Goal: Task Accomplishment & Management: Complete application form

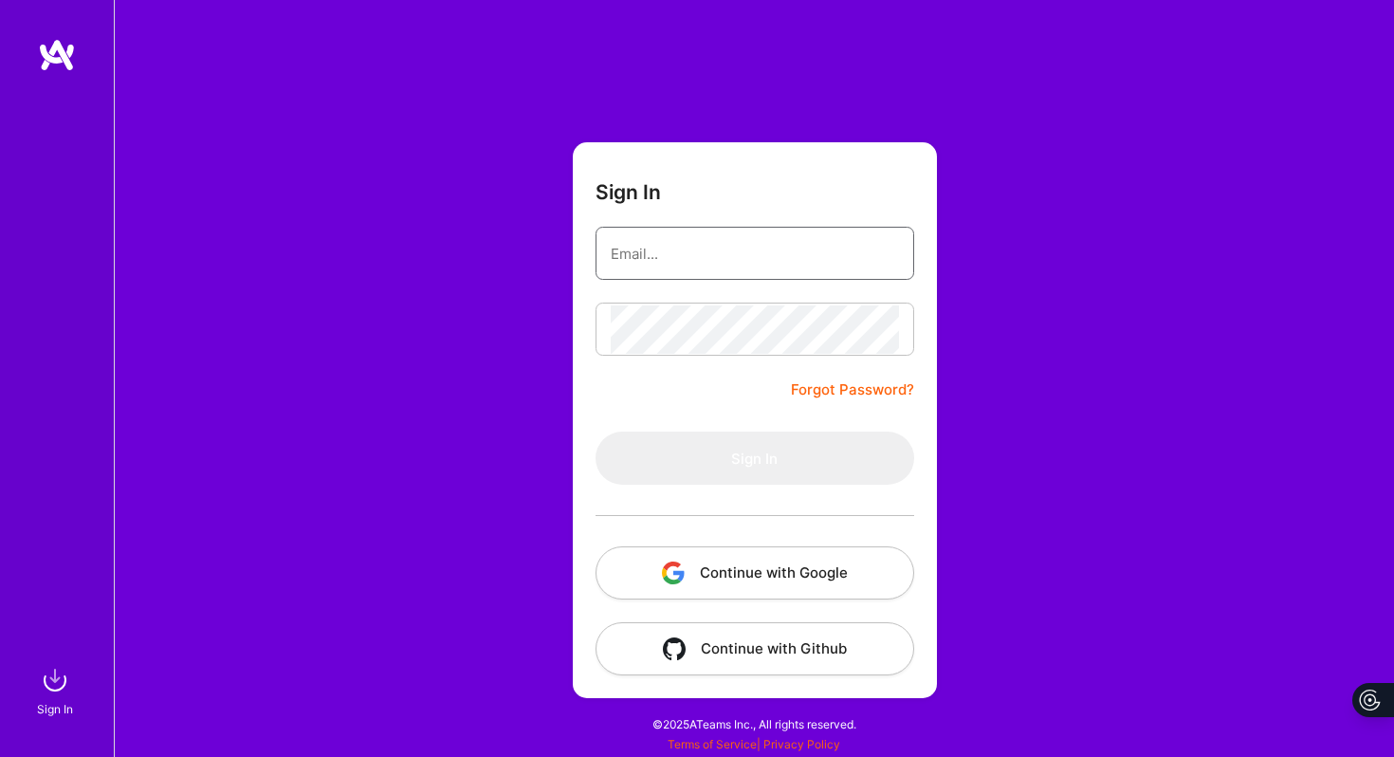
type input "[PERSON_NAME][DOMAIN_NAME][EMAIL_ADDRESS][PERSON_NAME][DOMAIN_NAME]"
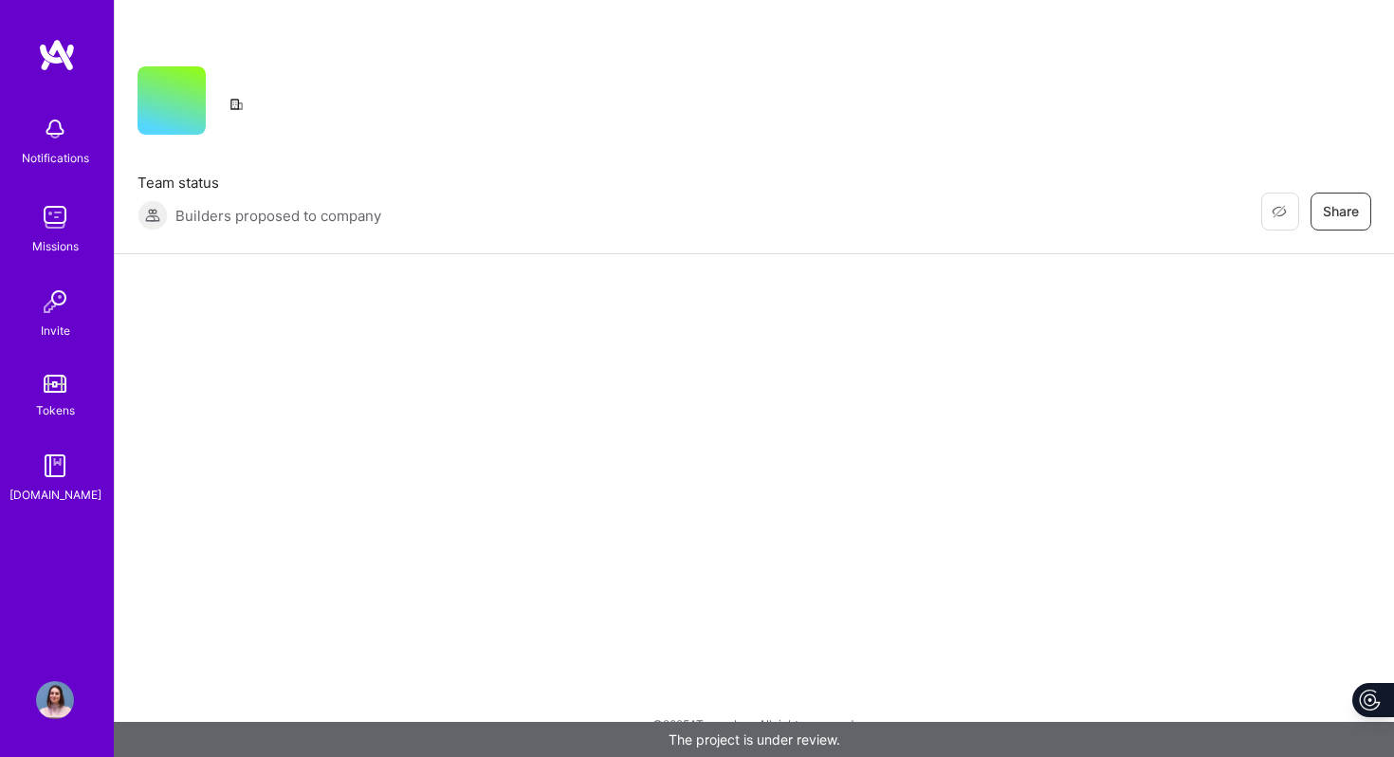
click at [319, 226] on div "Builders proposed to company" at bounding box center [259, 215] width 244 height 30
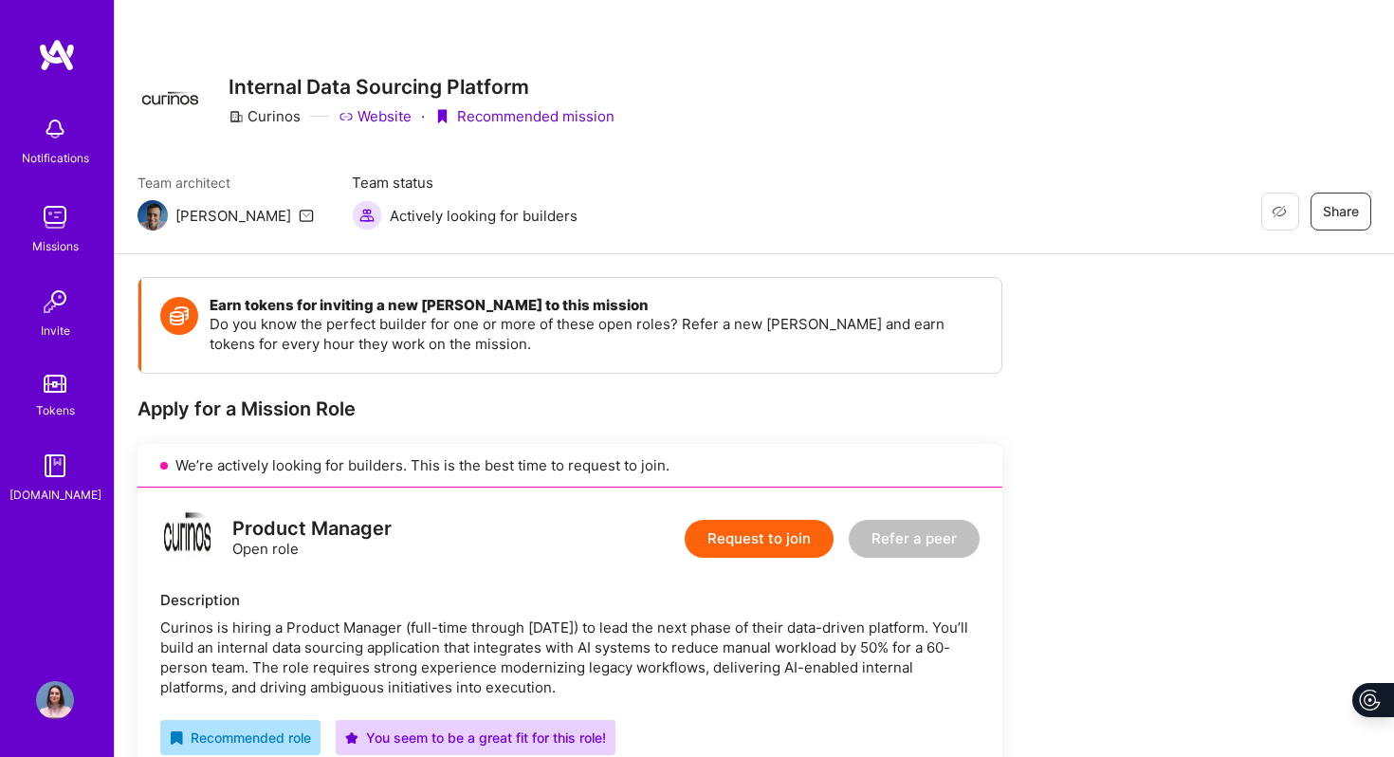
click at [351, 116] on icon at bounding box center [346, 116] width 15 height 15
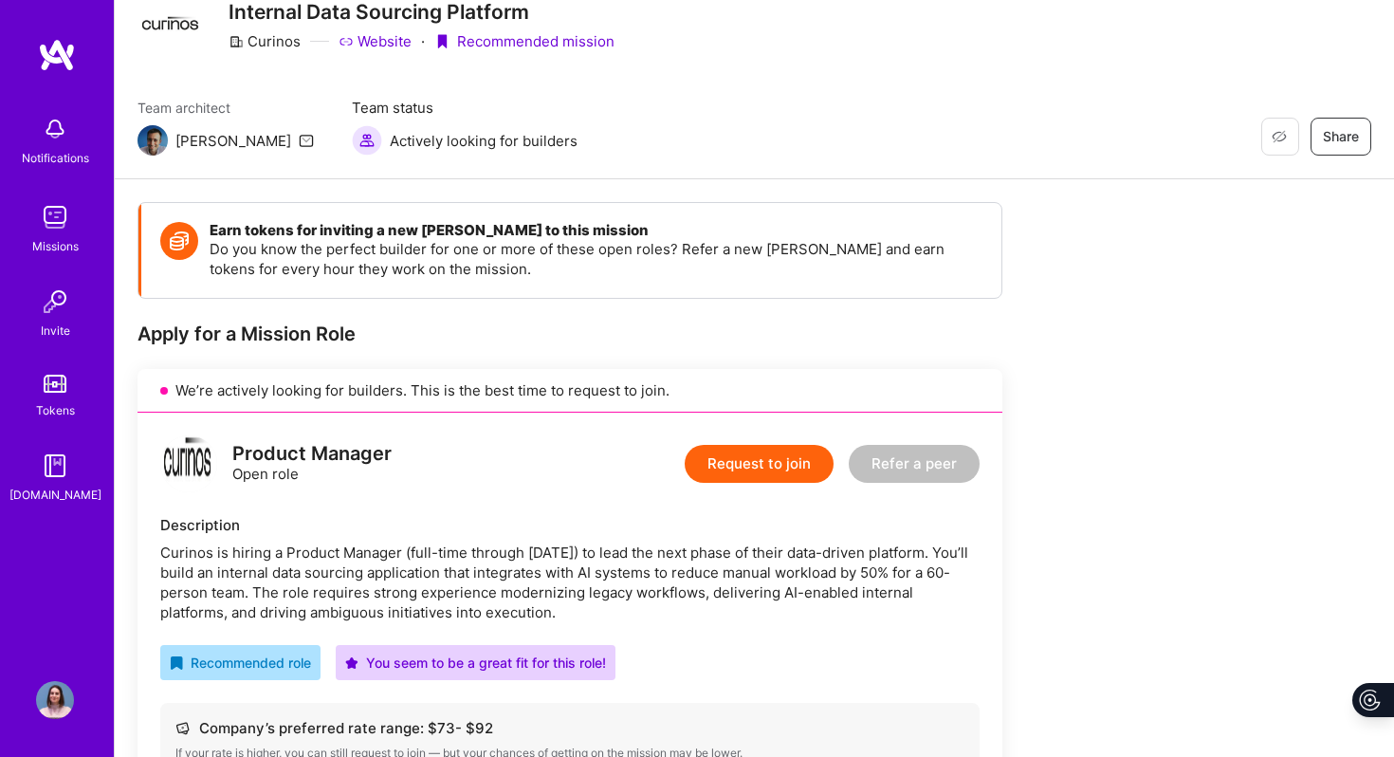
scroll to position [213, 0]
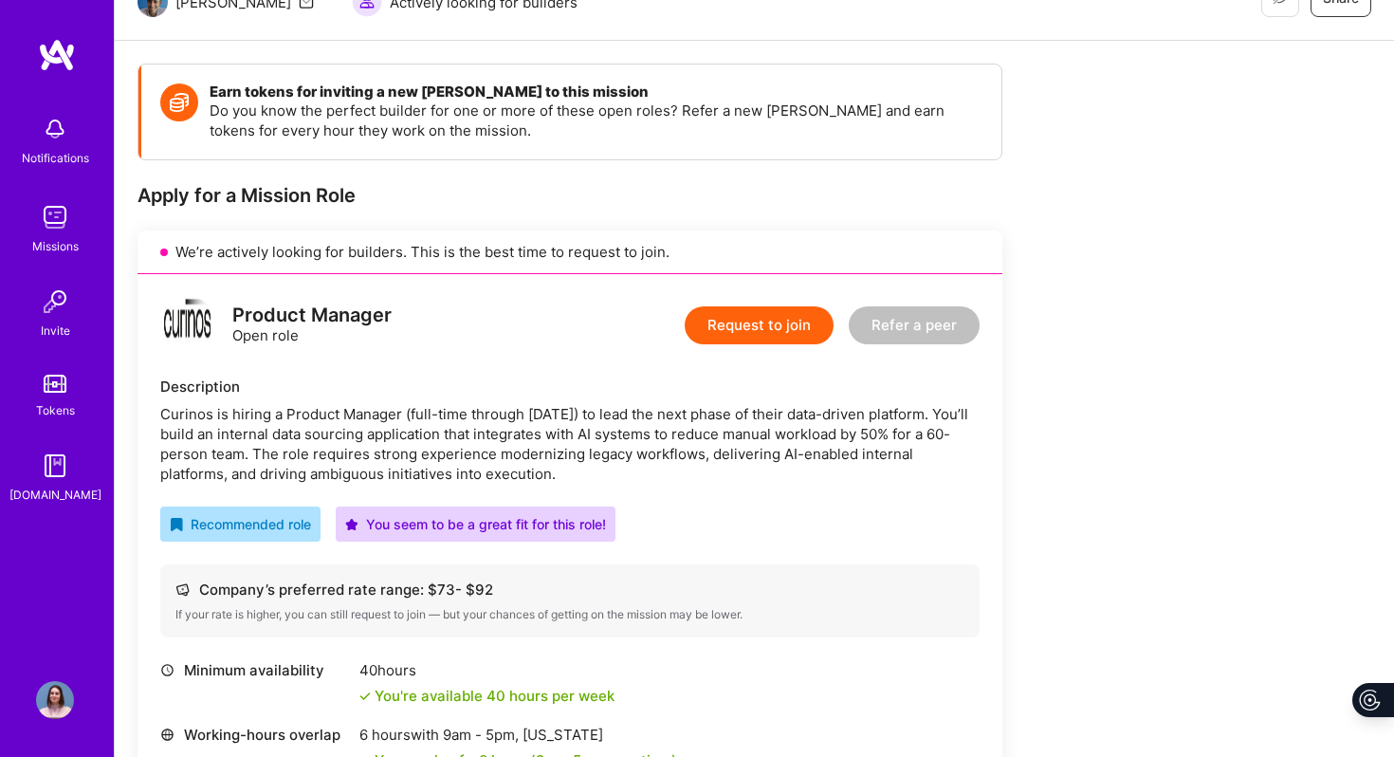
click at [296, 424] on div "Curinos is hiring a Product Manager (full-time through [DATE]) to lead the next…" at bounding box center [569, 444] width 819 height 80
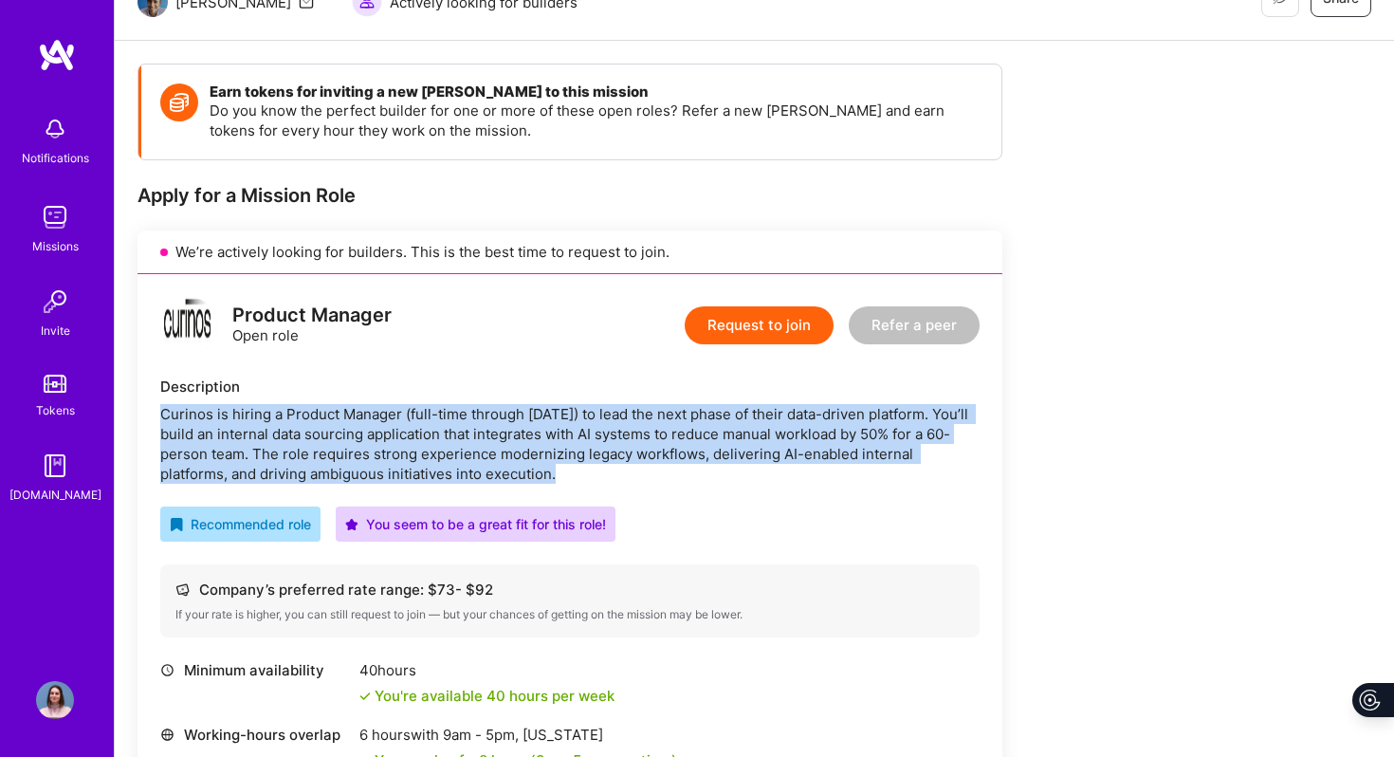
click at [296, 424] on div "Curinos is hiring a Product Manager (full-time through [DATE]) to lead the next…" at bounding box center [569, 444] width 819 height 80
click at [329, 453] on div "Curinos is hiring a Product Manager (full-time through [DATE]) to lead the next…" at bounding box center [569, 444] width 819 height 80
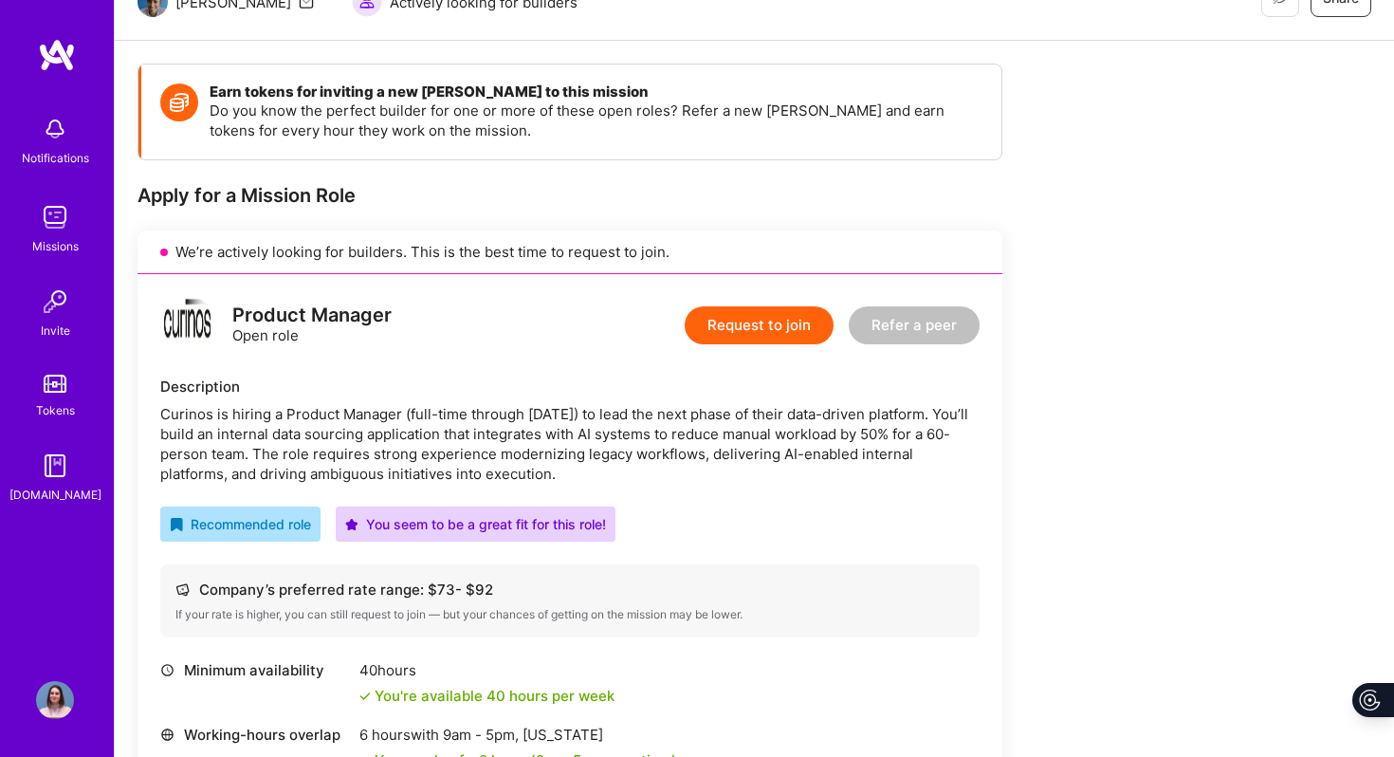
click at [543, 443] on div "Curinos is hiring a Product Manager (full-time through [DATE]) to lead the next…" at bounding box center [569, 444] width 819 height 80
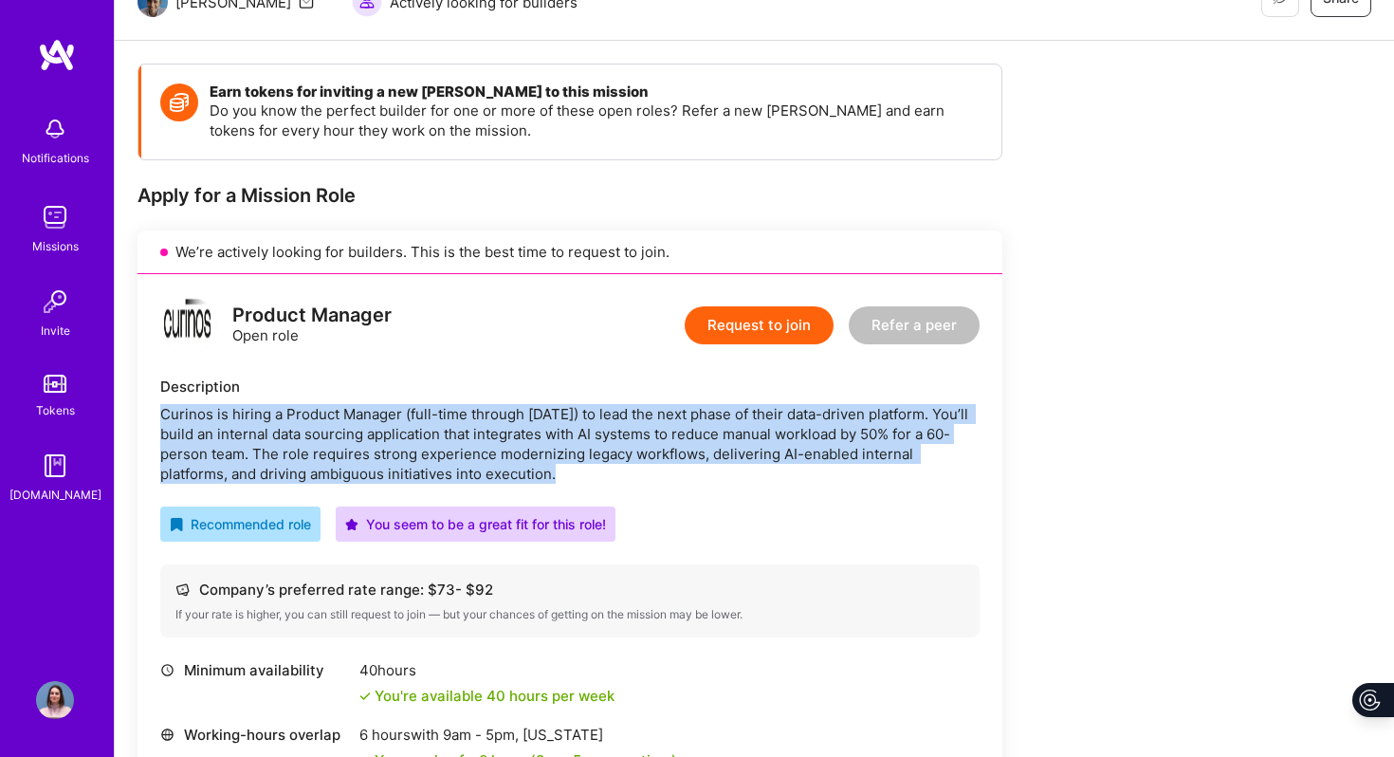
click at [543, 443] on div "Curinos is hiring a Product Manager (full-time through [DATE]) to lead the next…" at bounding box center [569, 444] width 819 height 80
click at [397, 434] on div "Curinos is hiring a Product Manager (full-time through [DATE]) to lead the next…" at bounding box center [569, 444] width 819 height 80
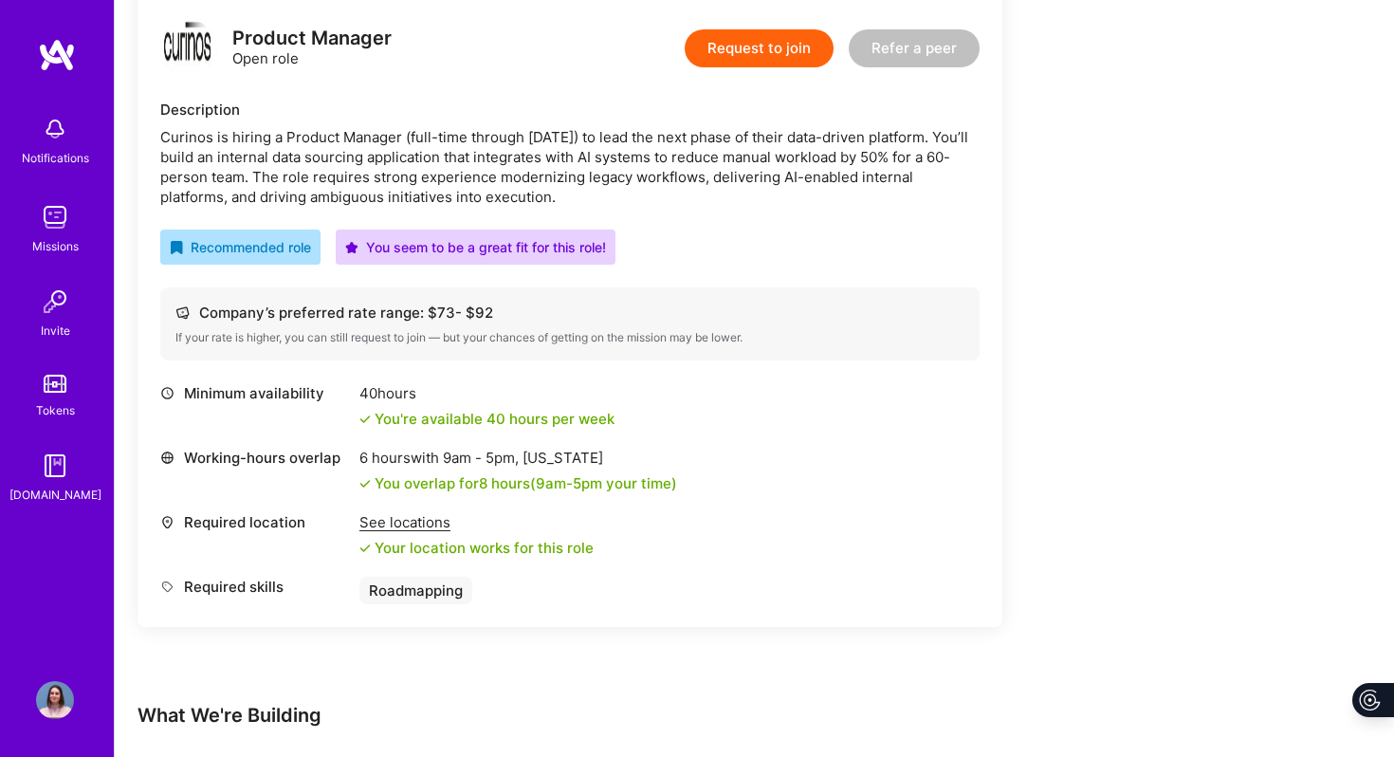
scroll to position [492, 0]
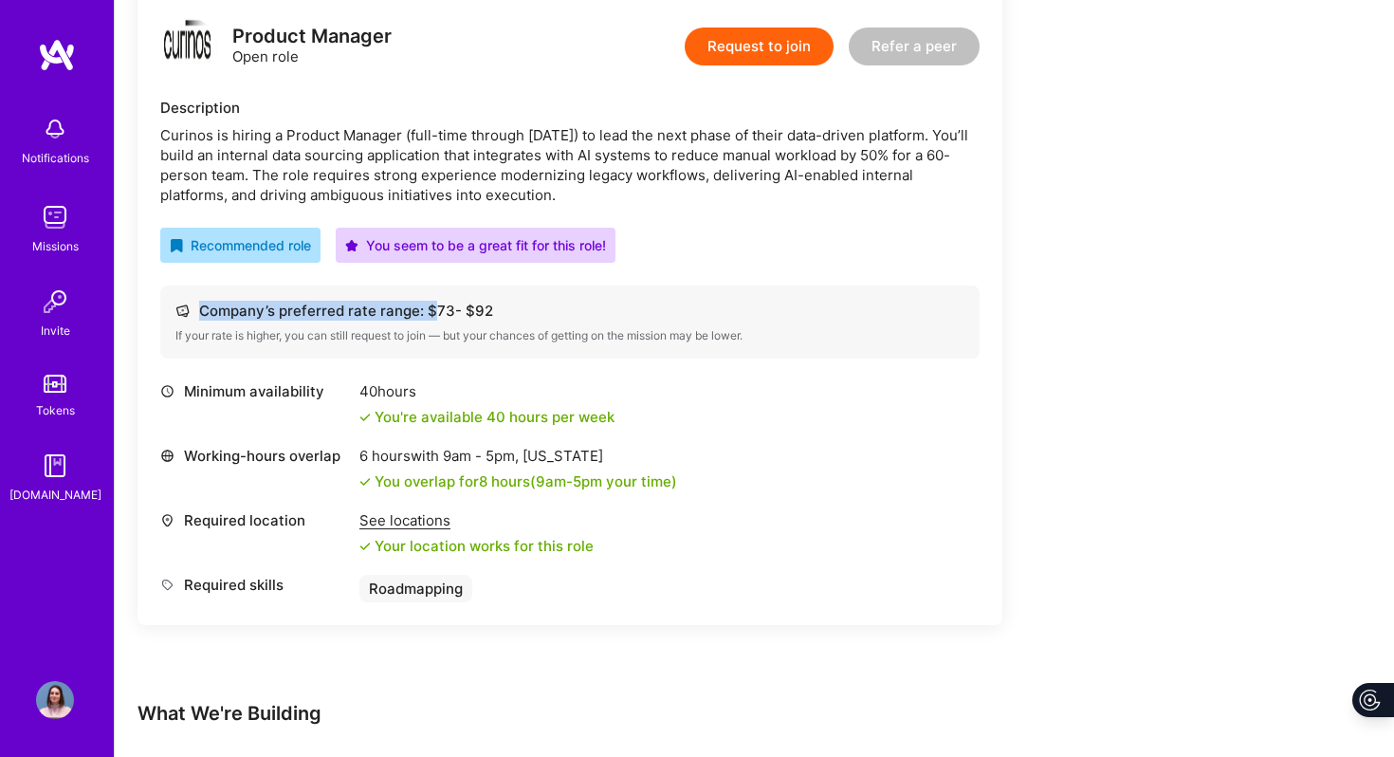
drag, startPoint x: 432, startPoint y: 310, endPoint x: 572, endPoint y: 310, distance: 139.4
click at [572, 310] on div "Company’s preferred rate range: $ 73 - $ 92" at bounding box center [569, 311] width 789 height 20
click at [408, 441] on div "Minimum availability 40 hours You're available 40 hours per week Working-hours …" at bounding box center [569, 491] width 819 height 221
click at [426, 479] on div "You overlap for 8 hours ( 9am - 5pm your time)" at bounding box center [526, 481] width 302 height 20
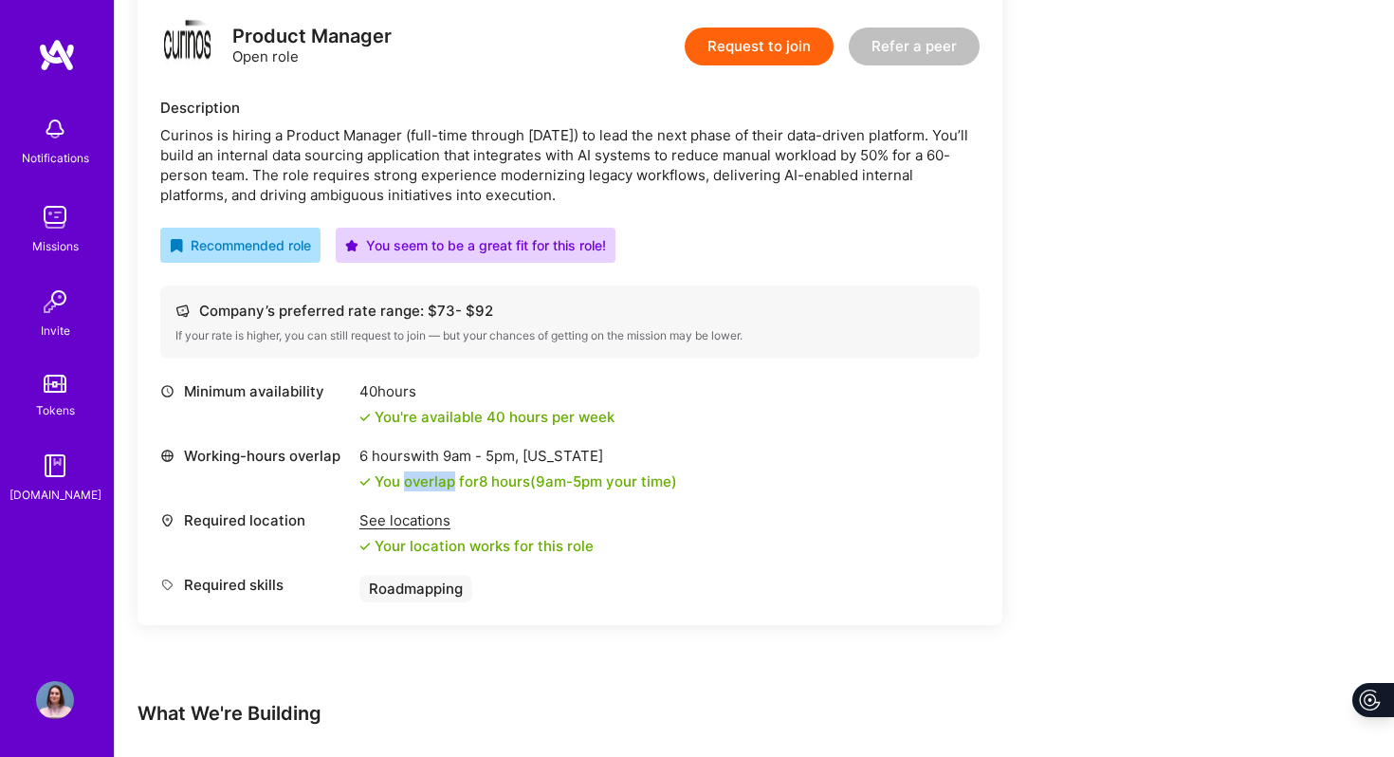
click at [426, 479] on div "You overlap for 8 hours ( 9am - 5pm your time)" at bounding box center [526, 481] width 302 height 20
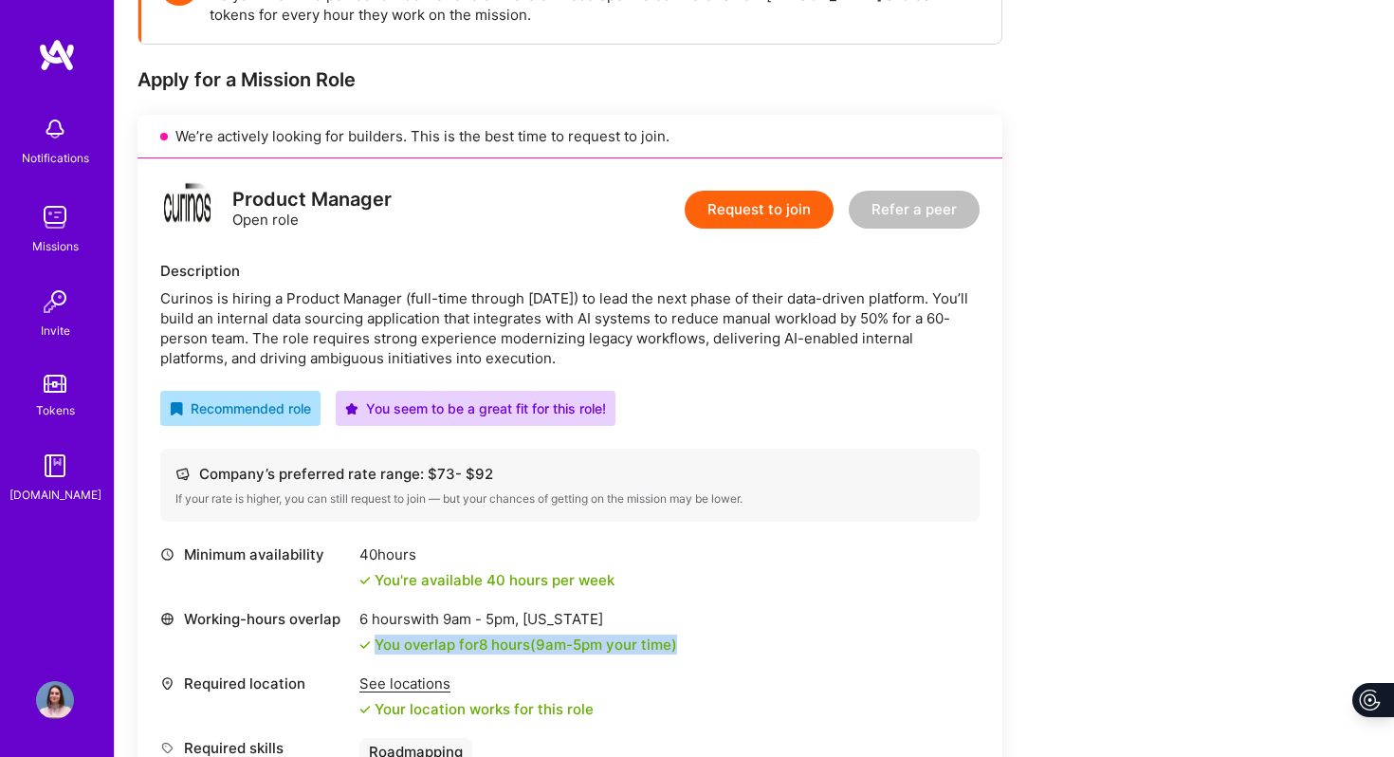
scroll to position [0, 0]
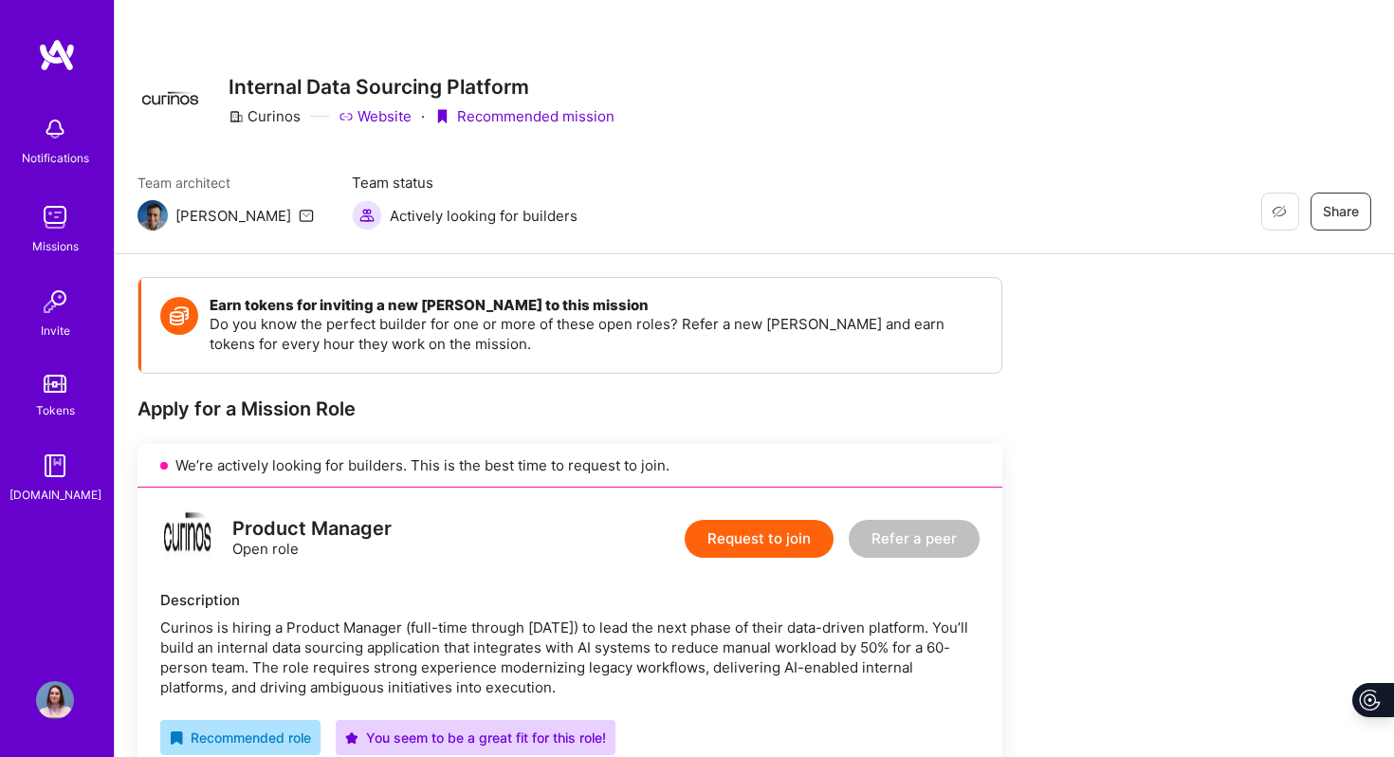
click at [749, 544] on button "Request to join" at bounding box center [759, 539] width 149 height 38
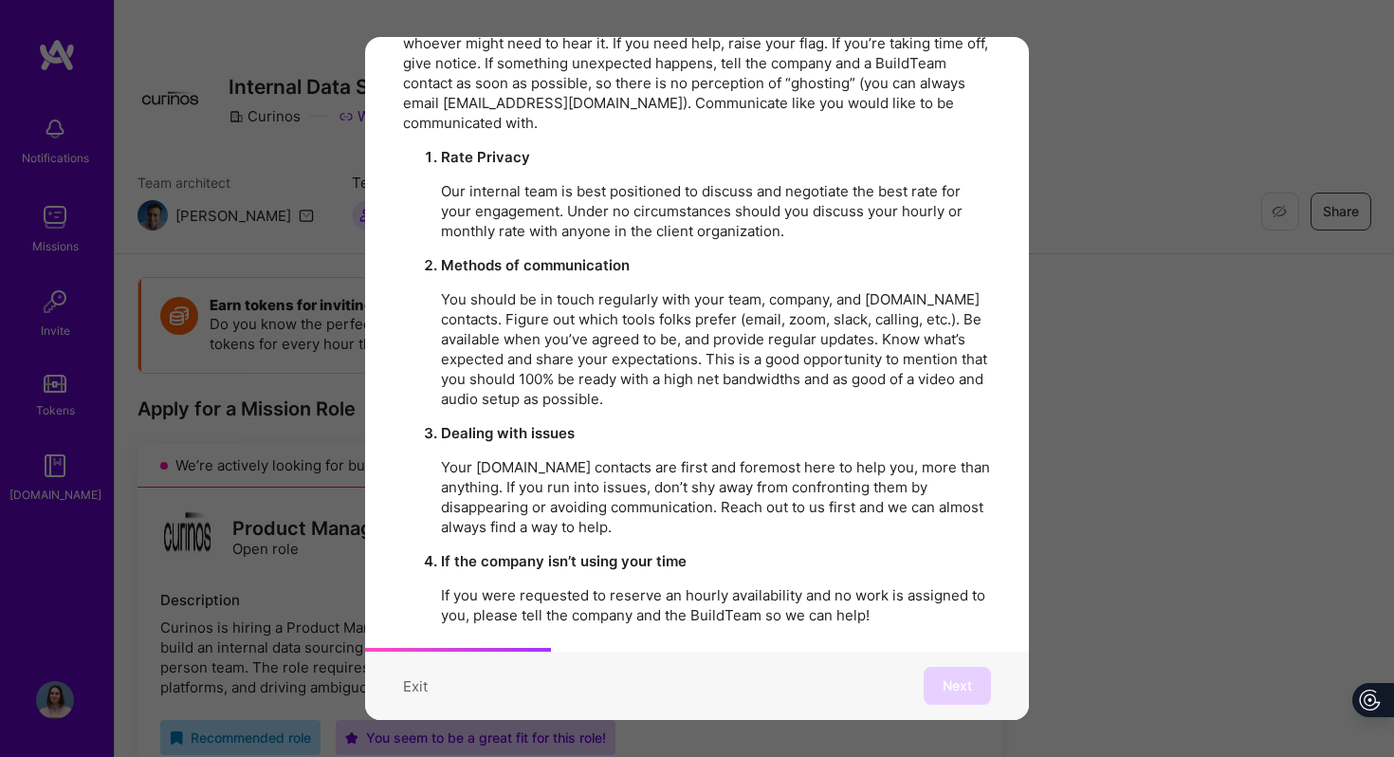
scroll to position [905, 0]
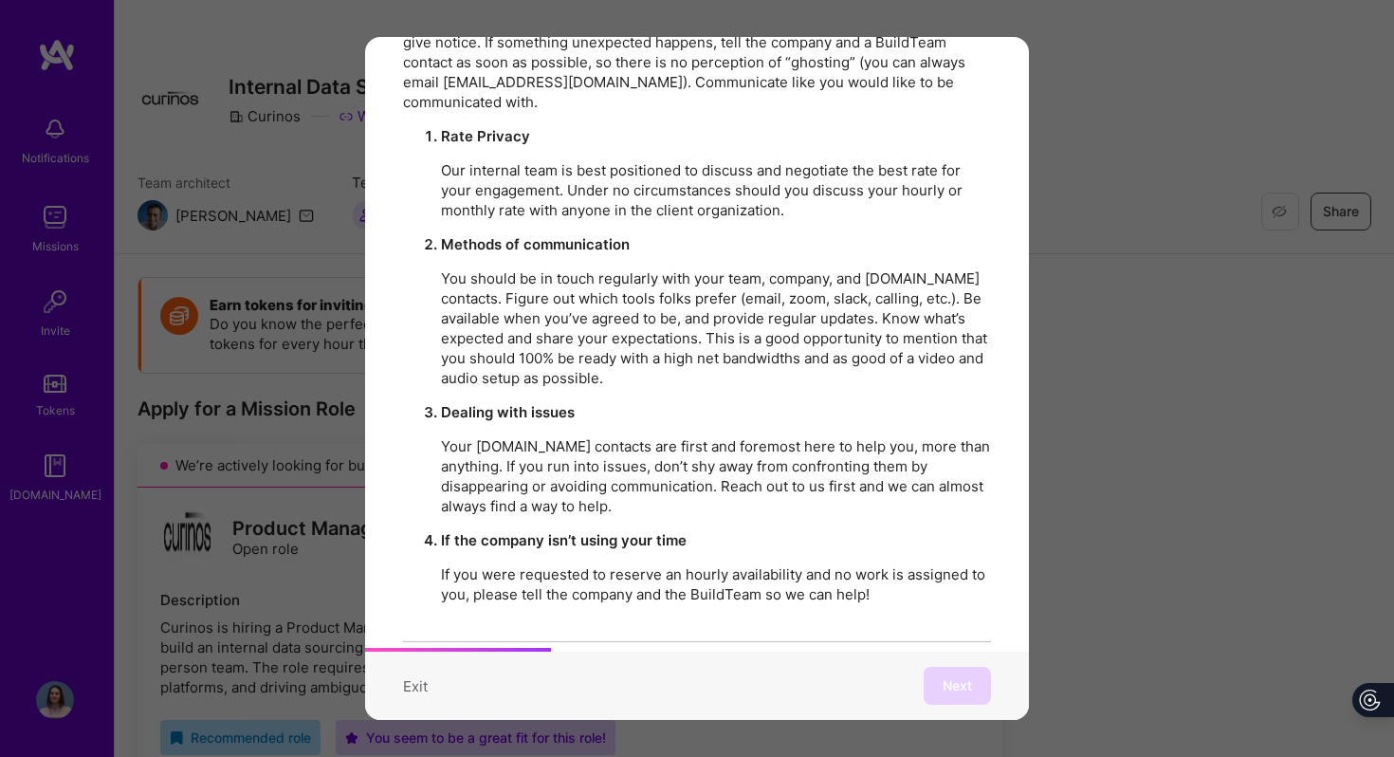
click at [566, 294] on p "You should be in touch regularly with your team, company, and [DOMAIN_NAME] con…" at bounding box center [716, 327] width 550 height 119
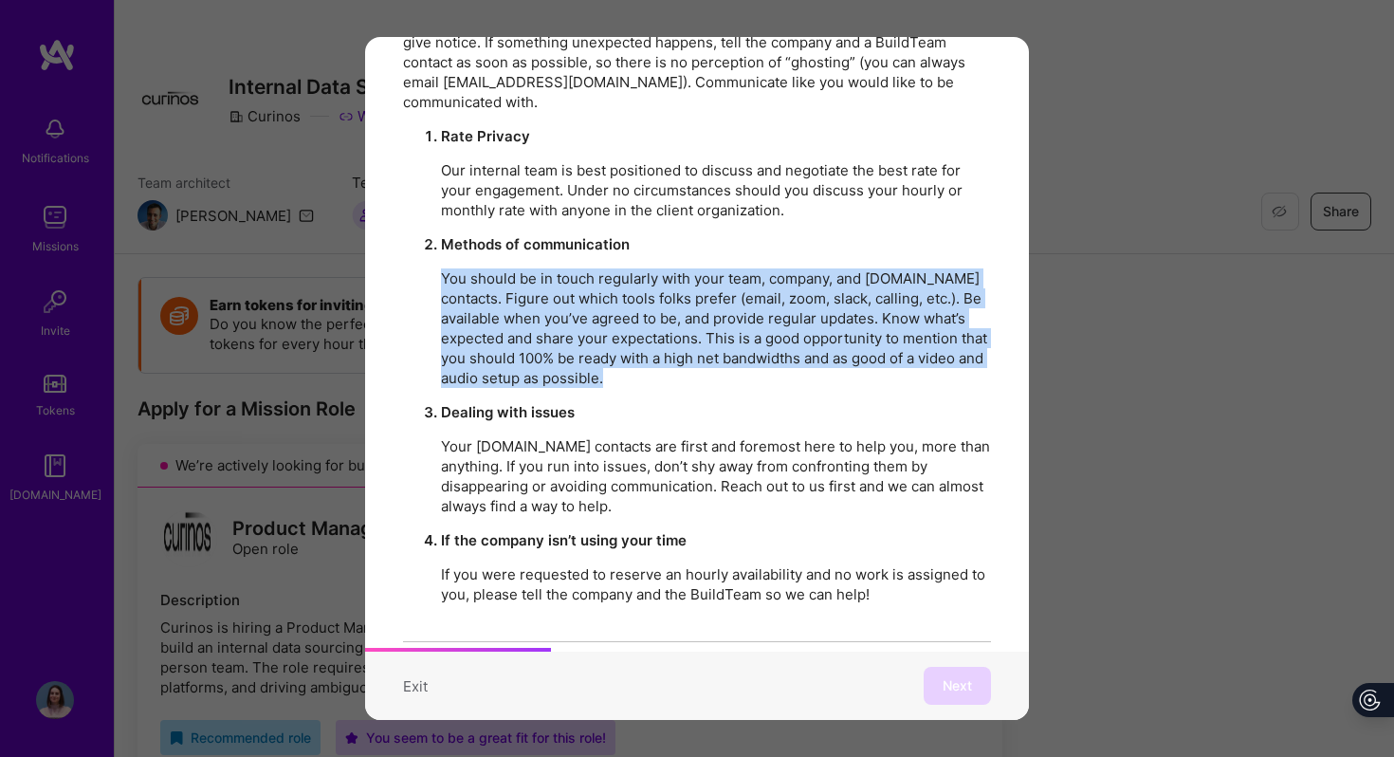
click at [566, 294] on p "You should be in touch regularly with your team, company, and [DOMAIN_NAME] con…" at bounding box center [716, 327] width 550 height 119
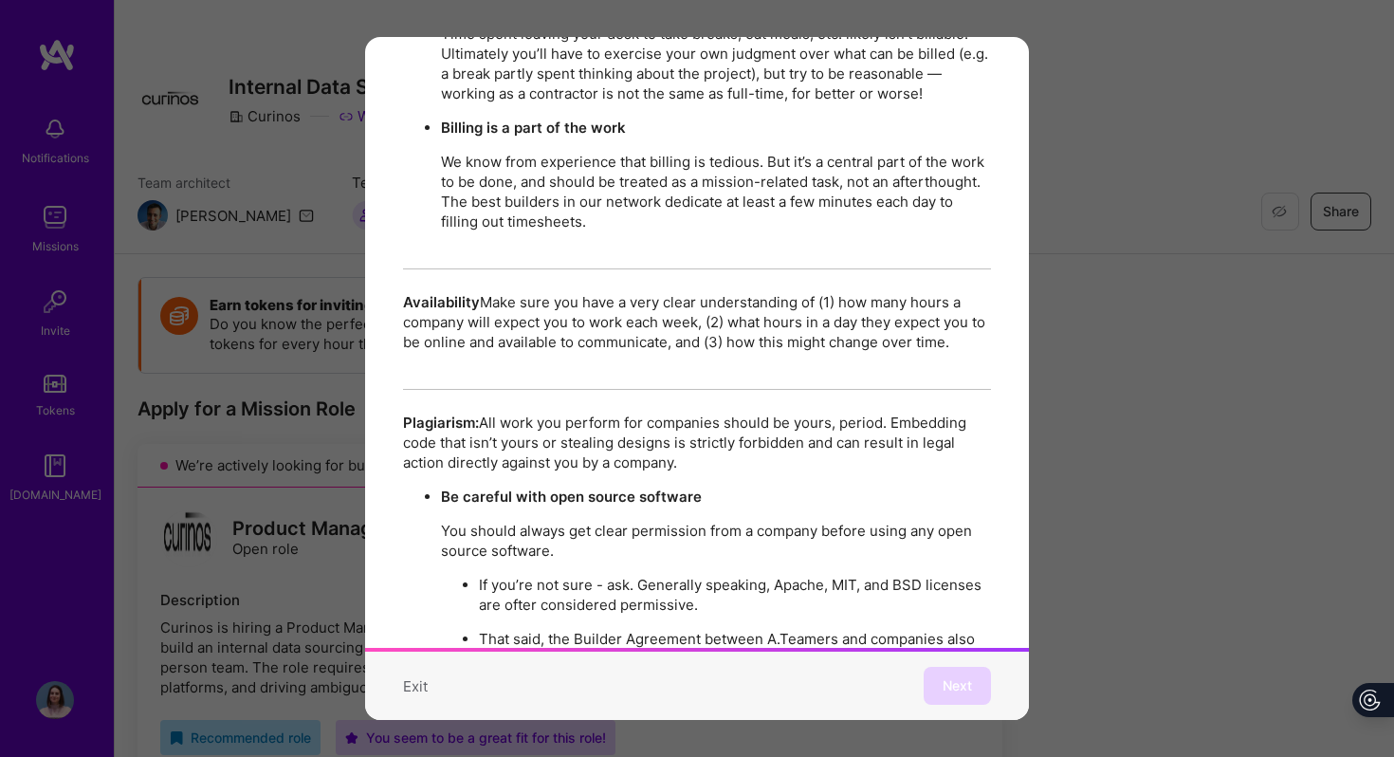
scroll to position [3321, 0]
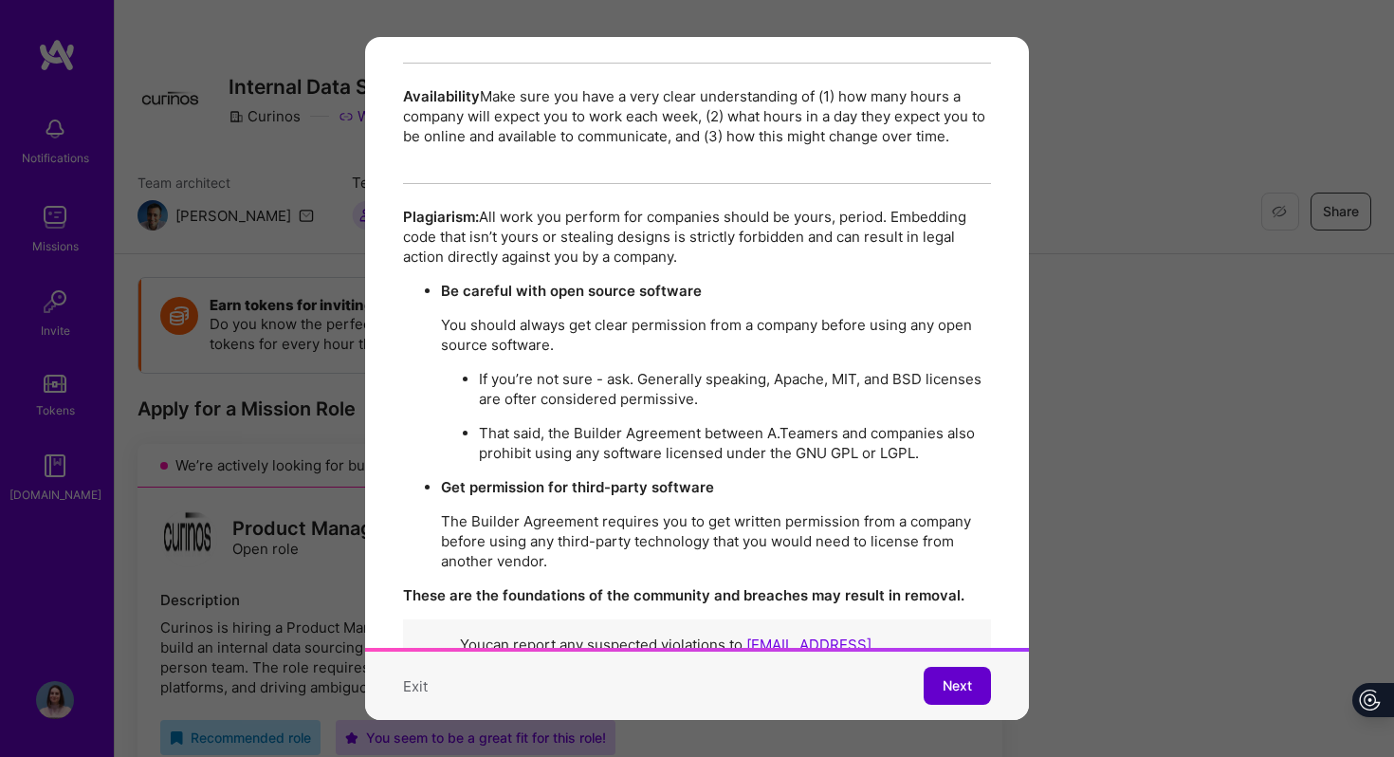
click at [943, 684] on span "Next" at bounding box center [957, 685] width 29 height 19
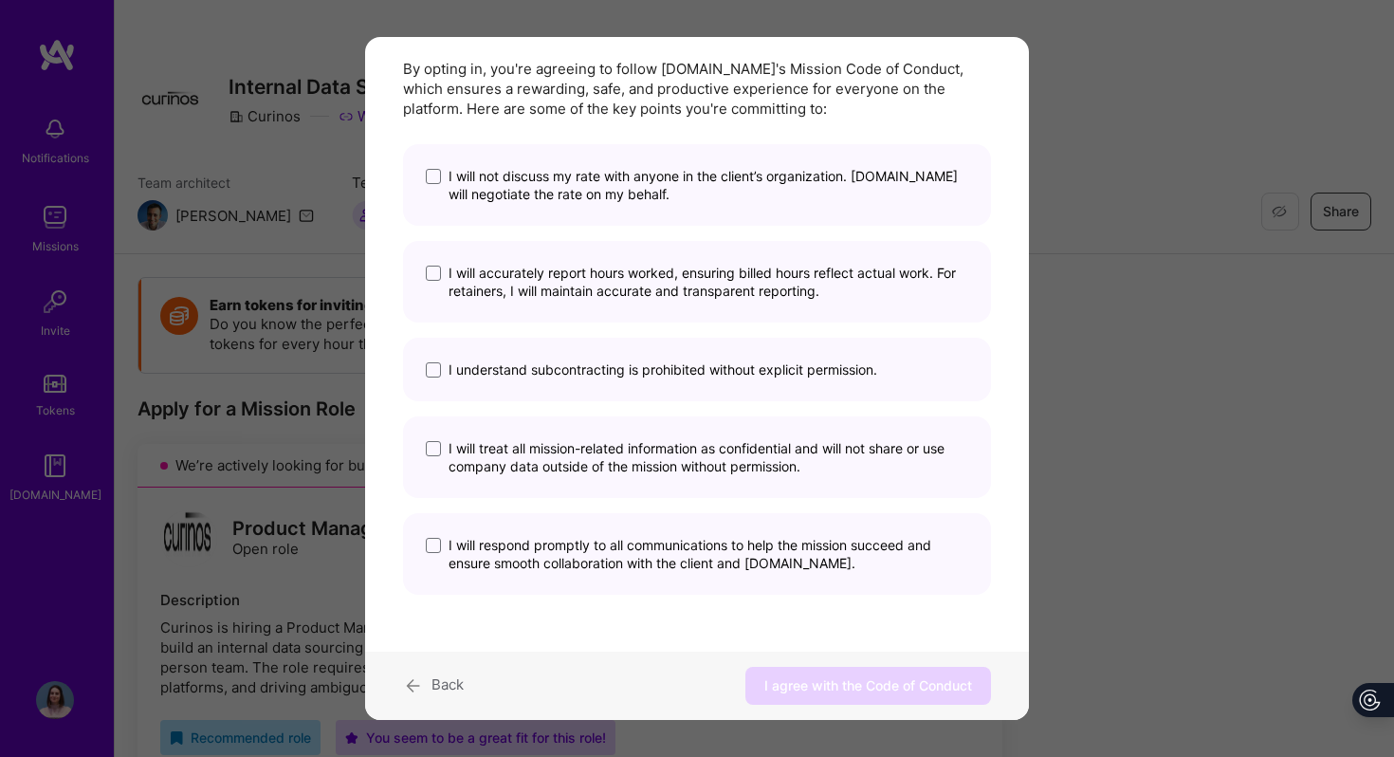
scroll to position [92, 0]
click at [437, 183] on span "modal" at bounding box center [433, 176] width 15 height 15
click at [0, 0] on input "I will not discuss my rate with anyone in the client’s organization. [DOMAIN_NA…" at bounding box center [0, 0] width 0 height 0
click at [453, 284] on span "I will accurately report hours worked, ensuring billed hours reflect actual wor…" at bounding box center [709, 282] width 520 height 36
click at [0, 0] on input "I will accurately report hours worked, ensuring billed hours reflect actual wor…" at bounding box center [0, 0] width 0 height 0
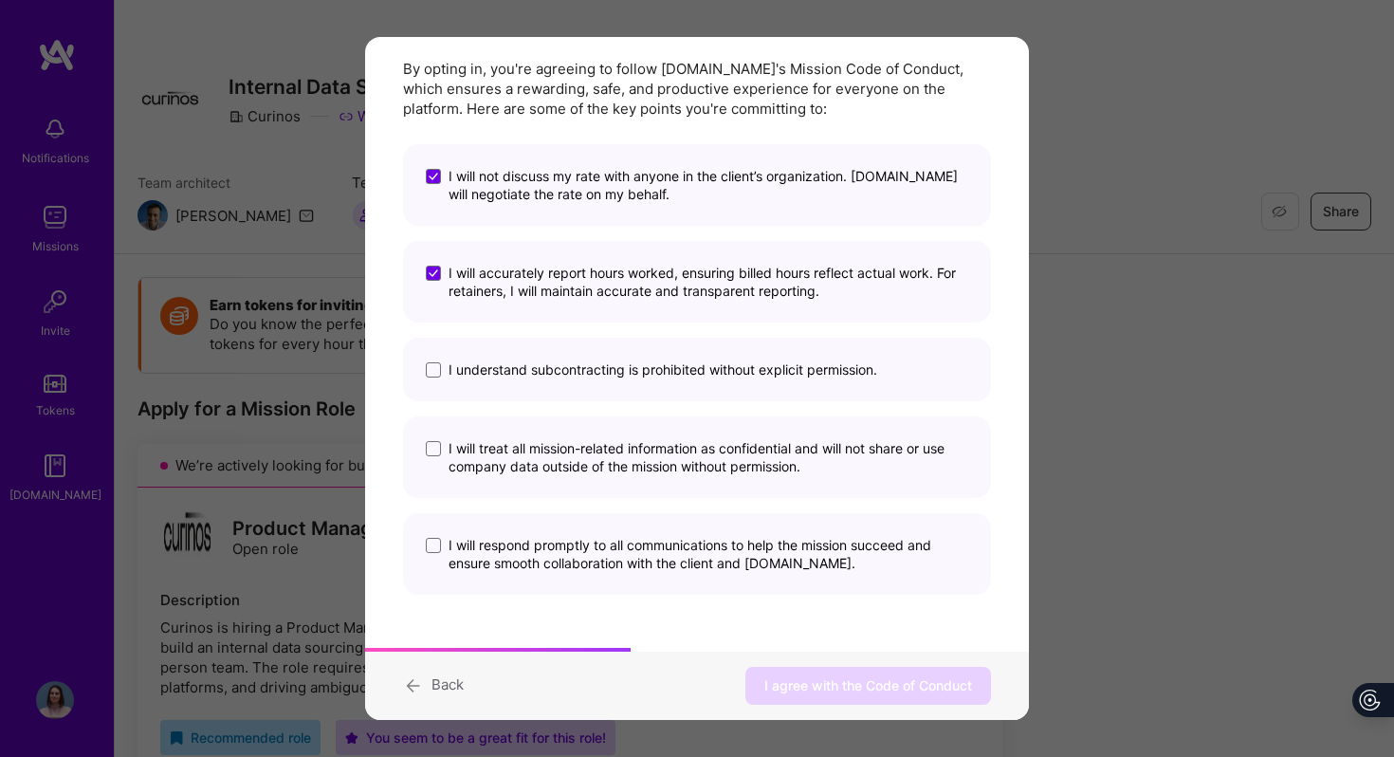
click at [472, 376] on span "I understand subcontracting is prohibited without explicit permission." at bounding box center [663, 369] width 429 height 18
click at [0, 0] on input "I understand subcontracting is prohibited without explicit permission." at bounding box center [0, 0] width 0 height 0
click at [512, 445] on span "I will treat all mission-related information as confidential and will not share…" at bounding box center [709, 457] width 520 height 36
click at [0, 0] on input "I will treat all mission-related information as confidential and will not share…" at bounding box center [0, 0] width 0 height 0
click at [510, 558] on span "I will respond promptly to all communications to help the mission succeed and e…" at bounding box center [709, 554] width 520 height 36
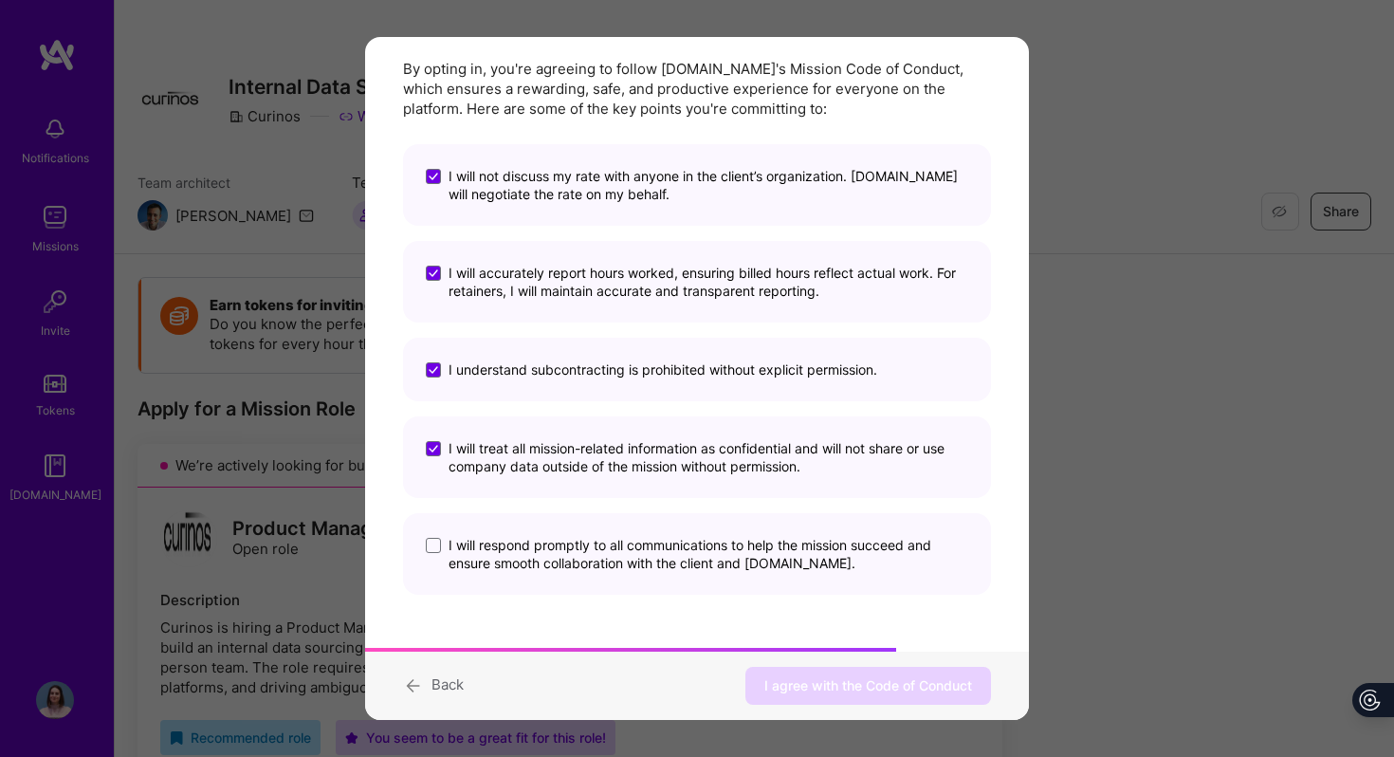
click at [0, 0] on input "I will respond promptly to all communications to help the mission succeed and e…" at bounding box center [0, 0] width 0 height 0
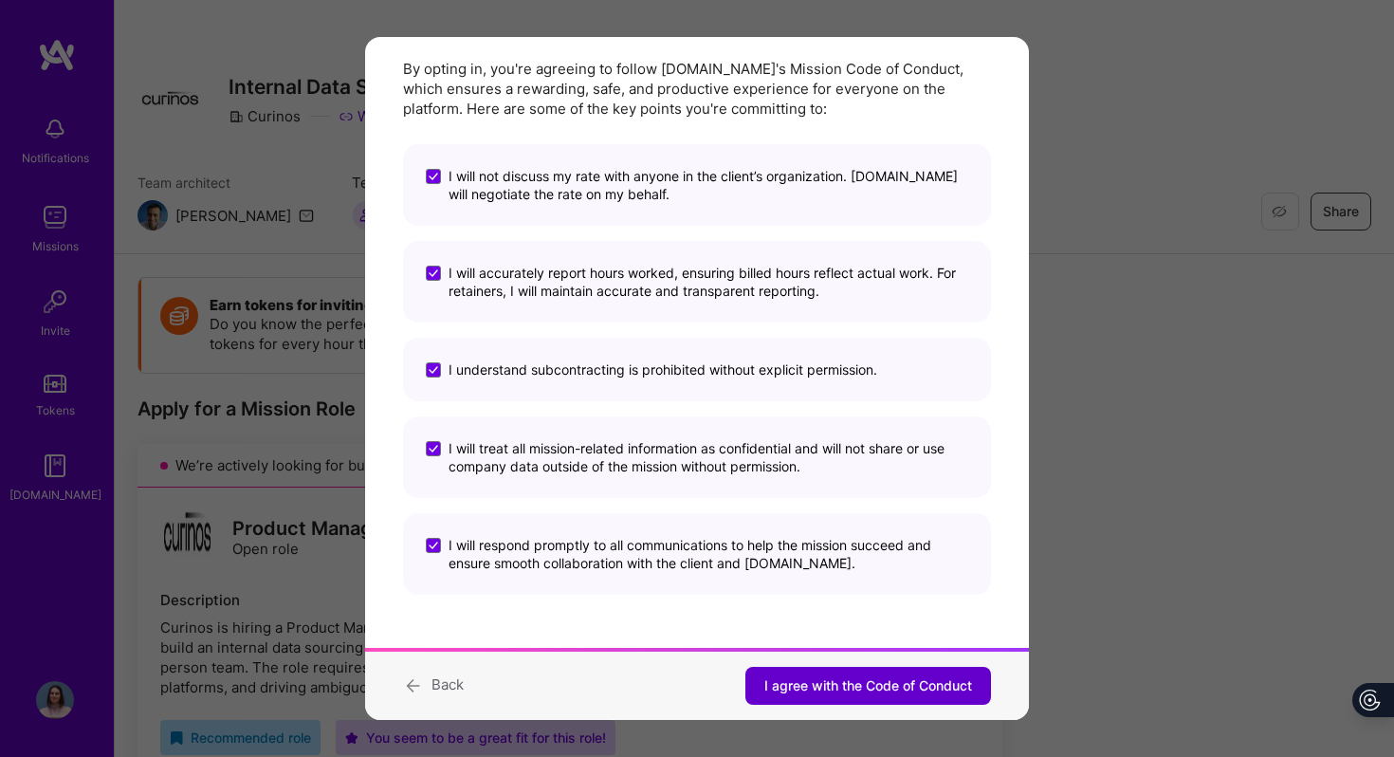
click at [846, 689] on span "I agree with the Code of Conduct" at bounding box center [868, 685] width 208 height 19
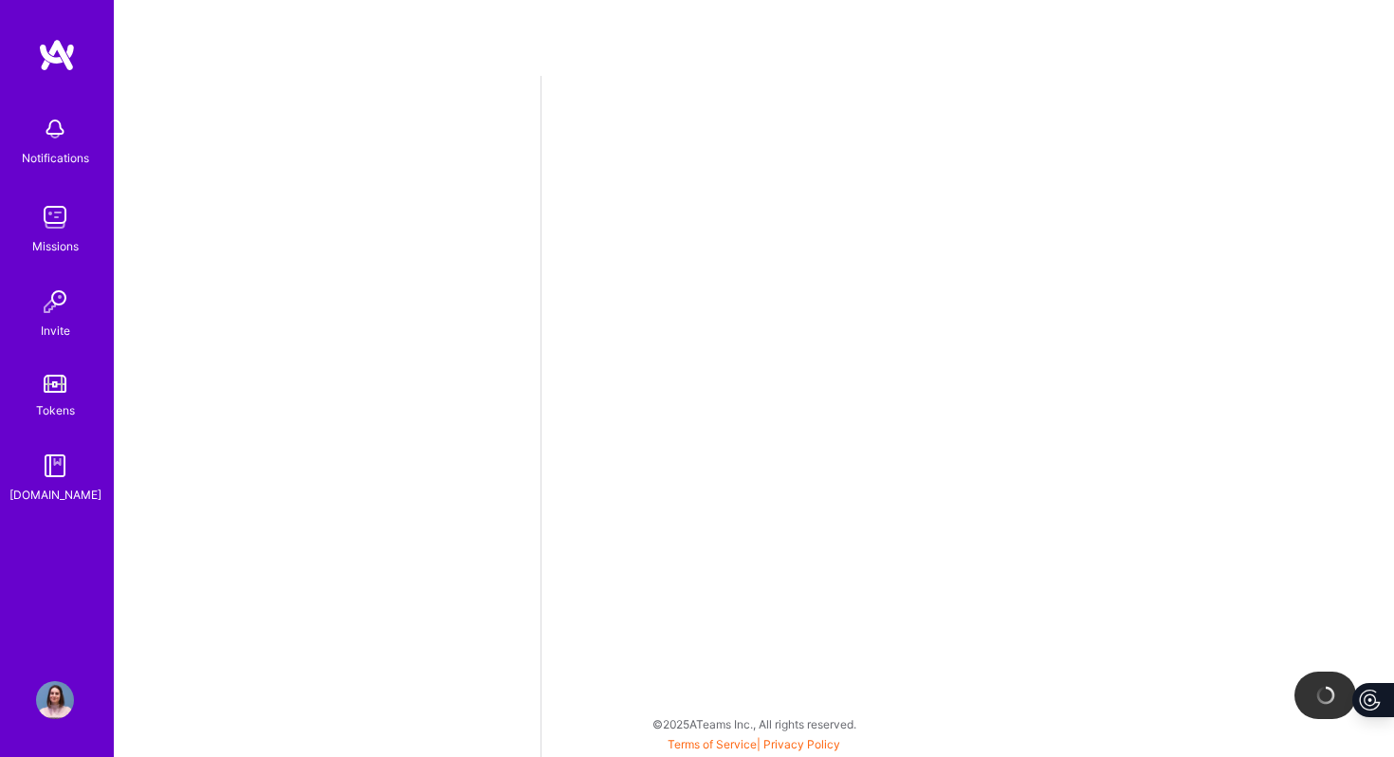
select select "US"
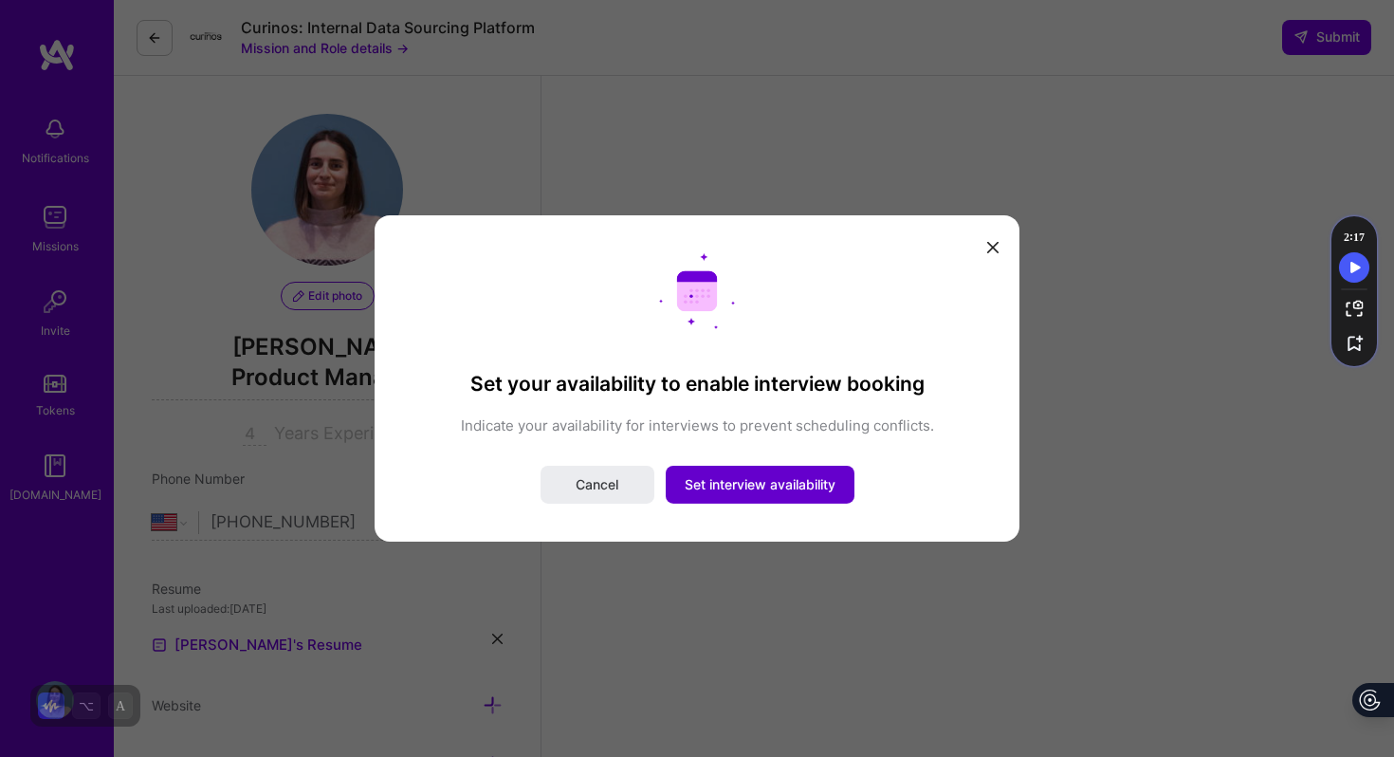
click at [802, 487] on span "Set interview availability" at bounding box center [760, 484] width 151 height 19
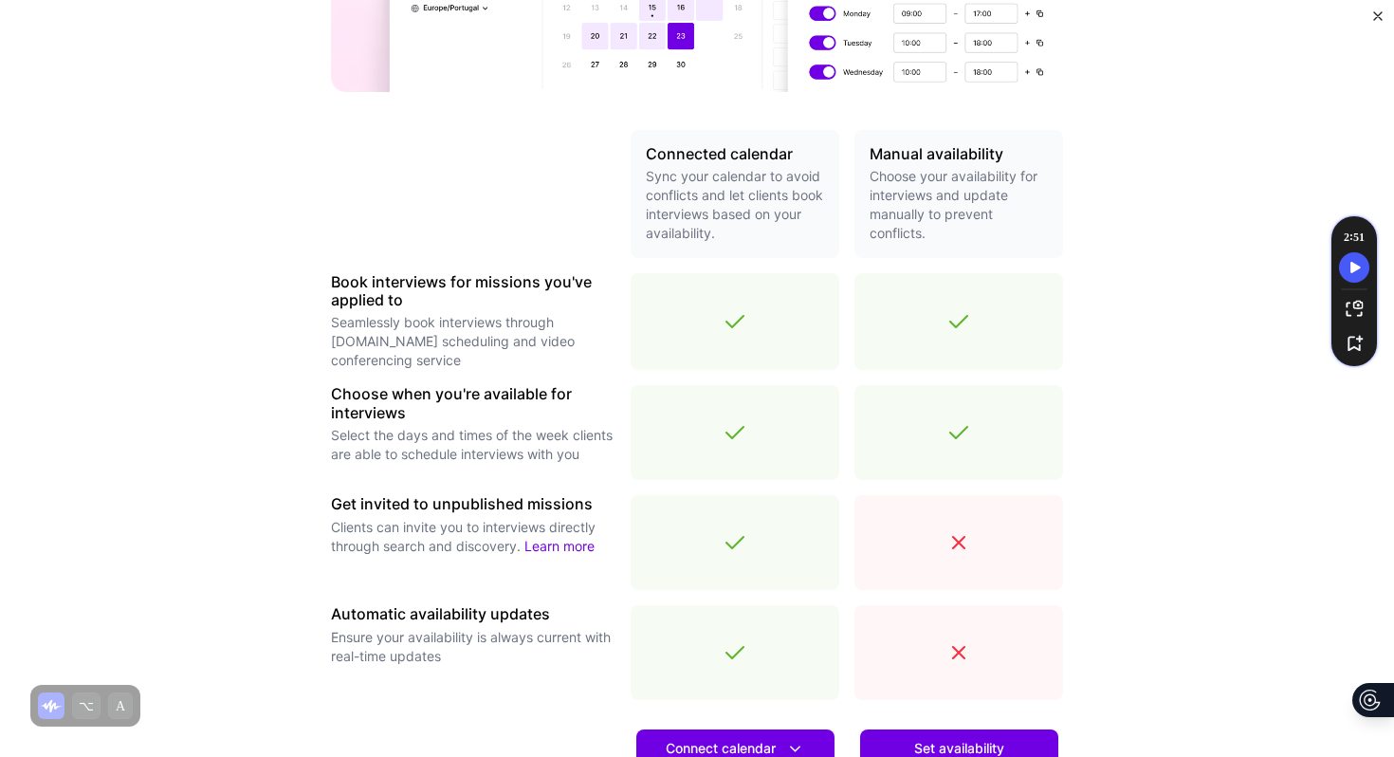
scroll to position [570, 0]
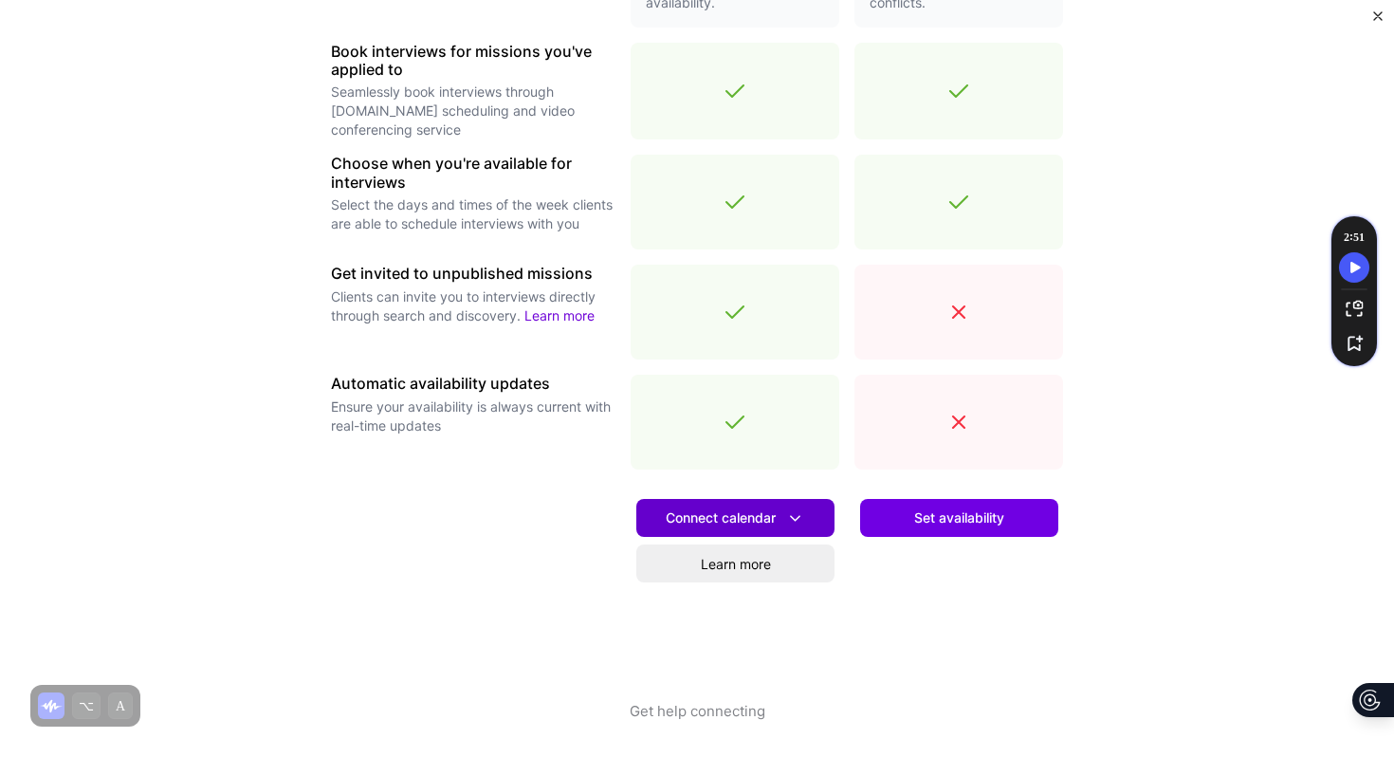
click at [795, 518] on icon at bounding box center [795, 518] width 20 height 20
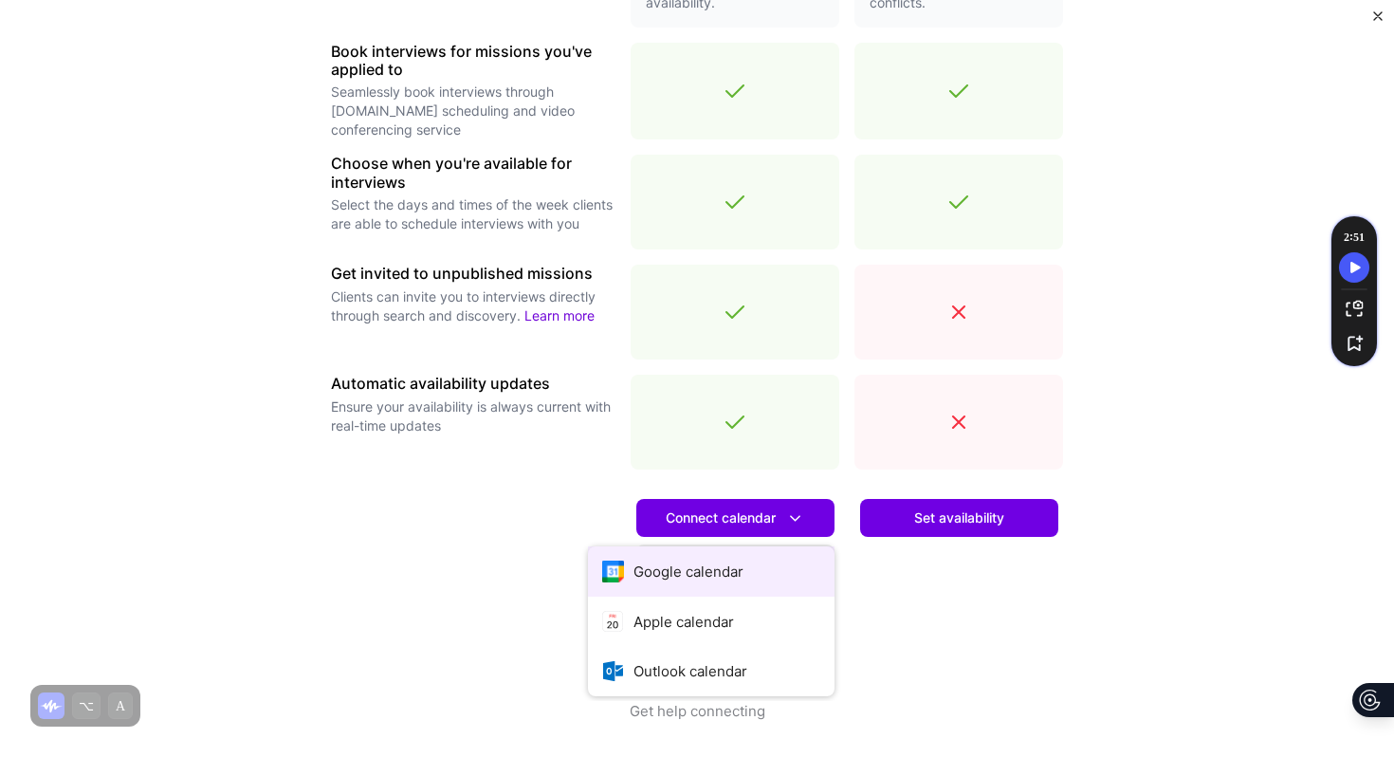
click at [727, 569] on button "Google calendar" at bounding box center [711, 571] width 247 height 50
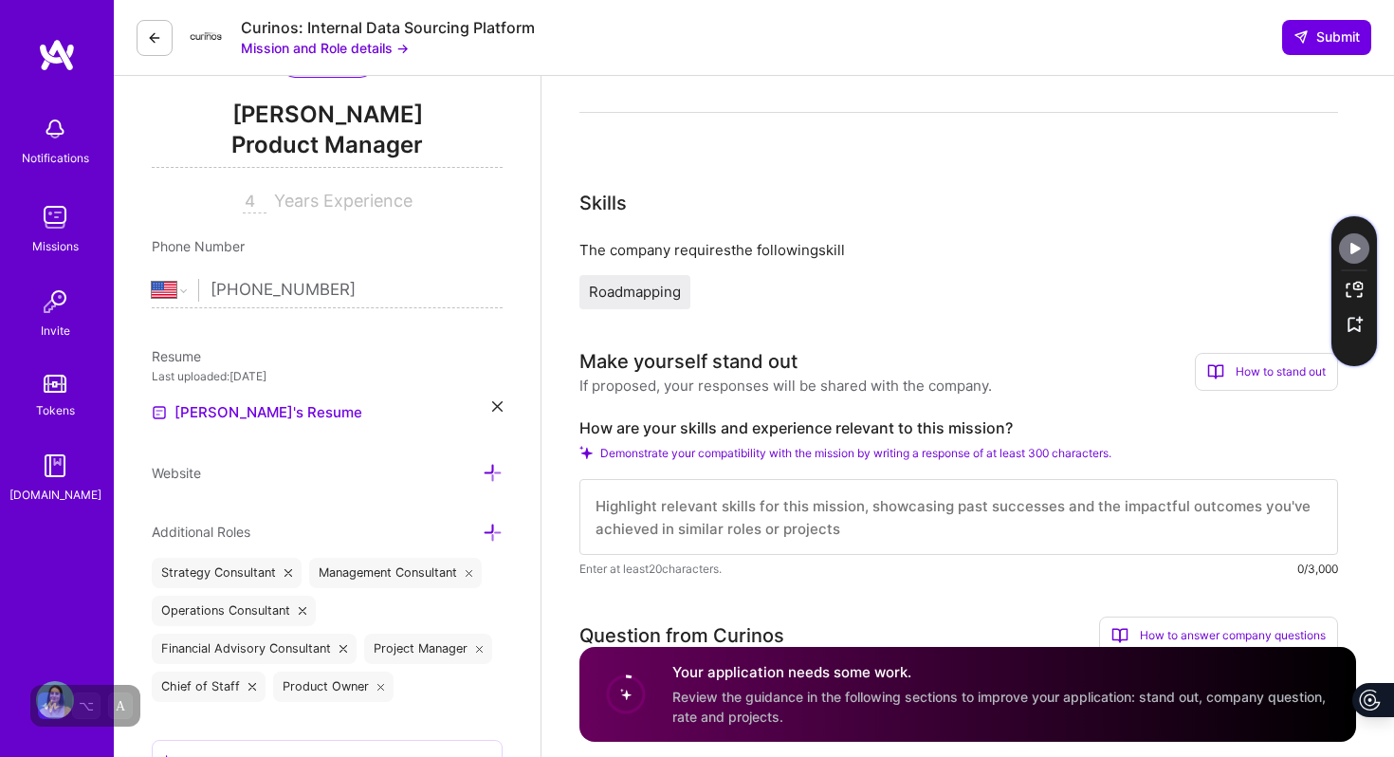
scroll to position [234, 0]
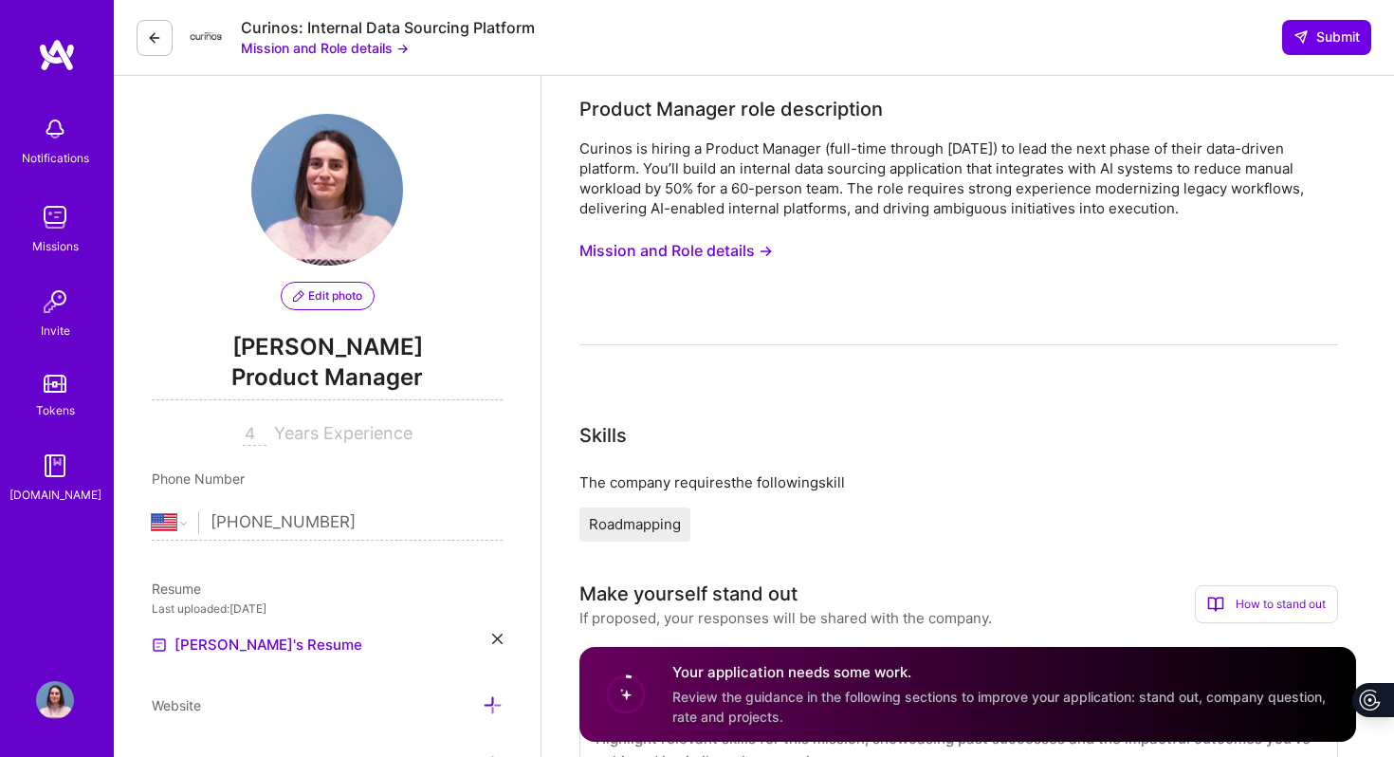
select select "US"
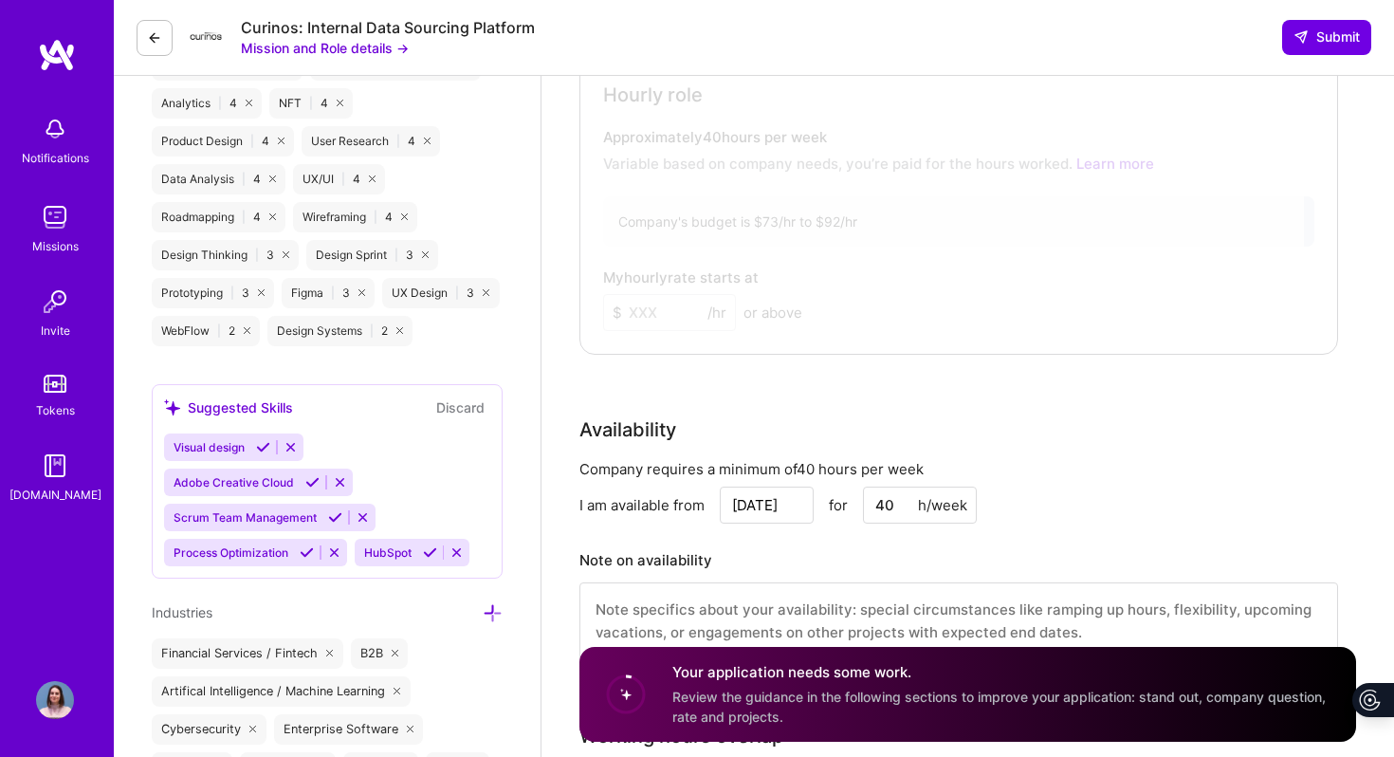
scroll to position [1270, 0]
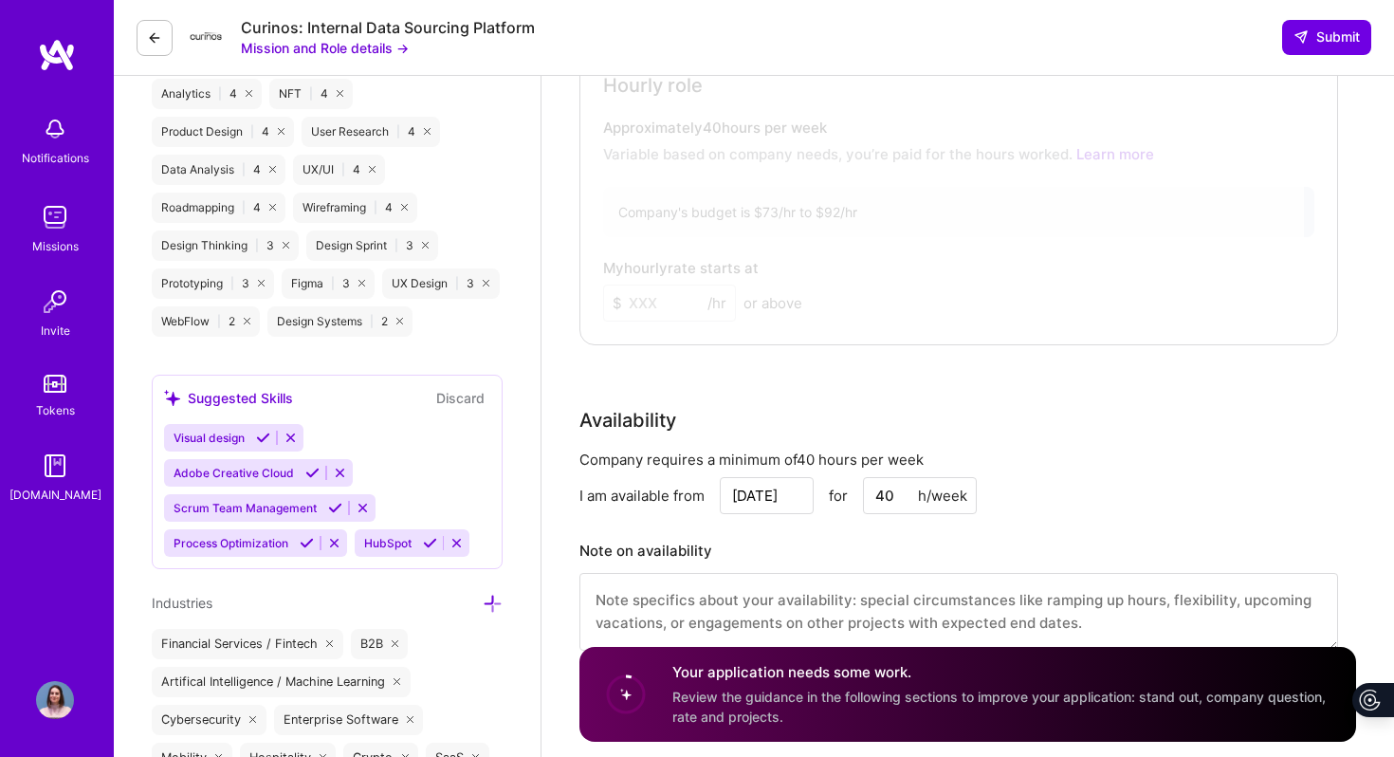
click at [336, 503] on icon at bounding box center [335, 508] width 14 height 14
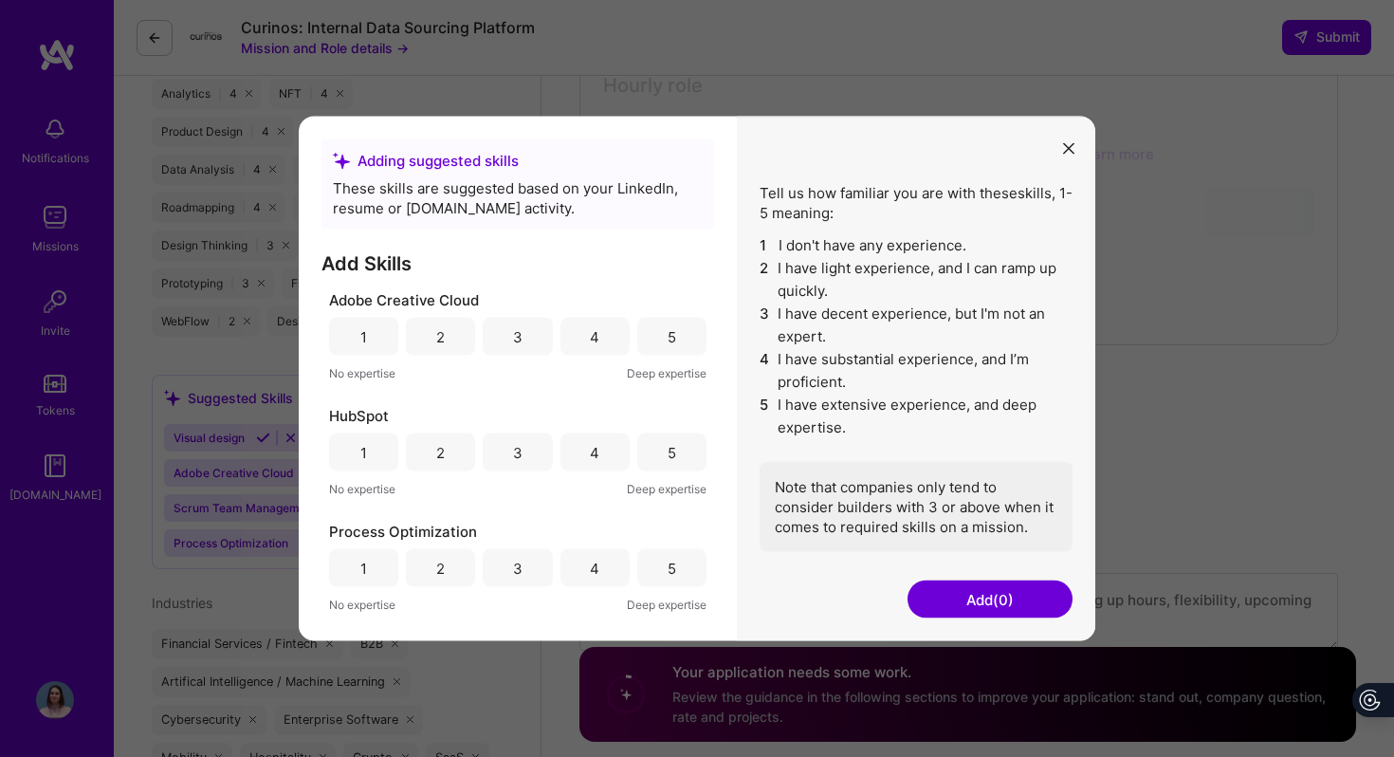
click at [635, 61] on div "Adding suggested skills These skills are suggested based on your LinkedIn, resu…" at bounding box center [697, 378] width 1394 height 757
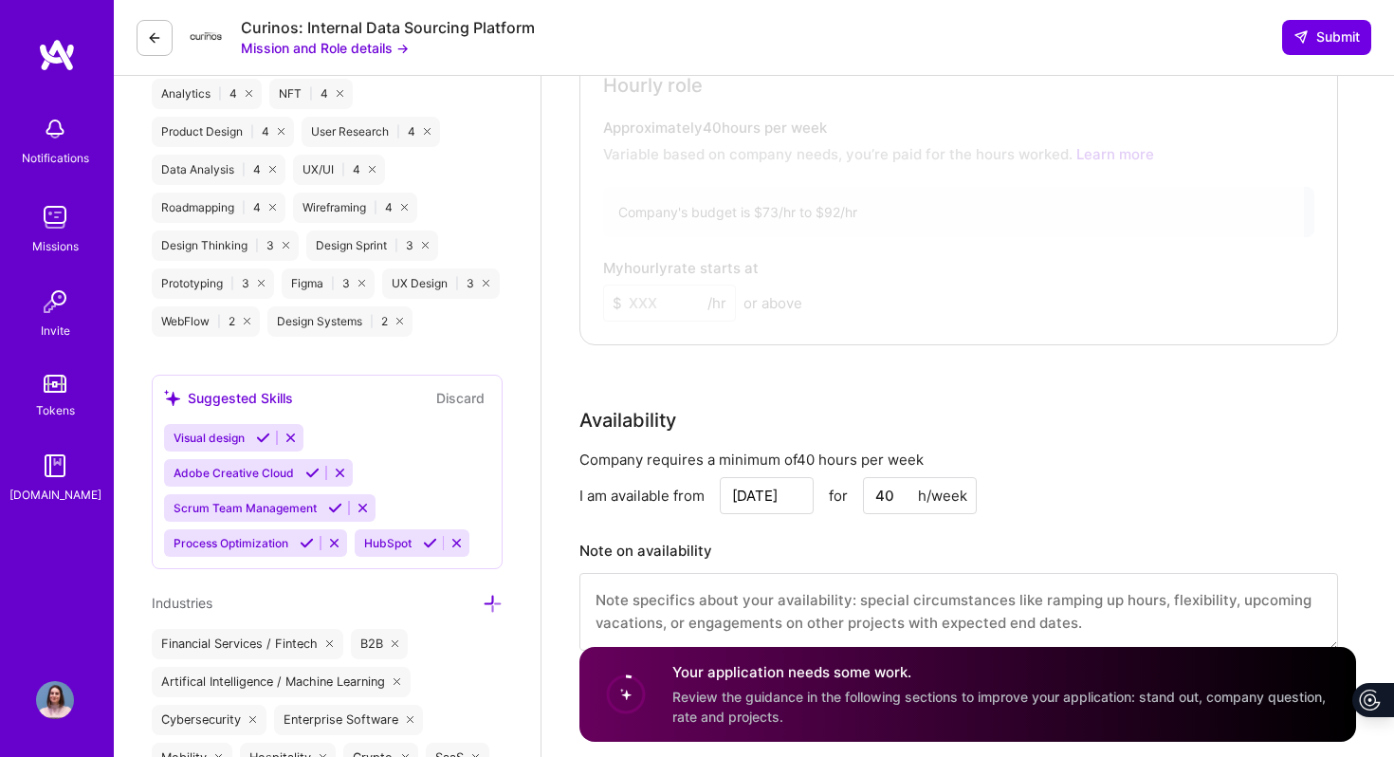
click at [308, 543] on icon at bounding box center [307, 543] width 14 height 14
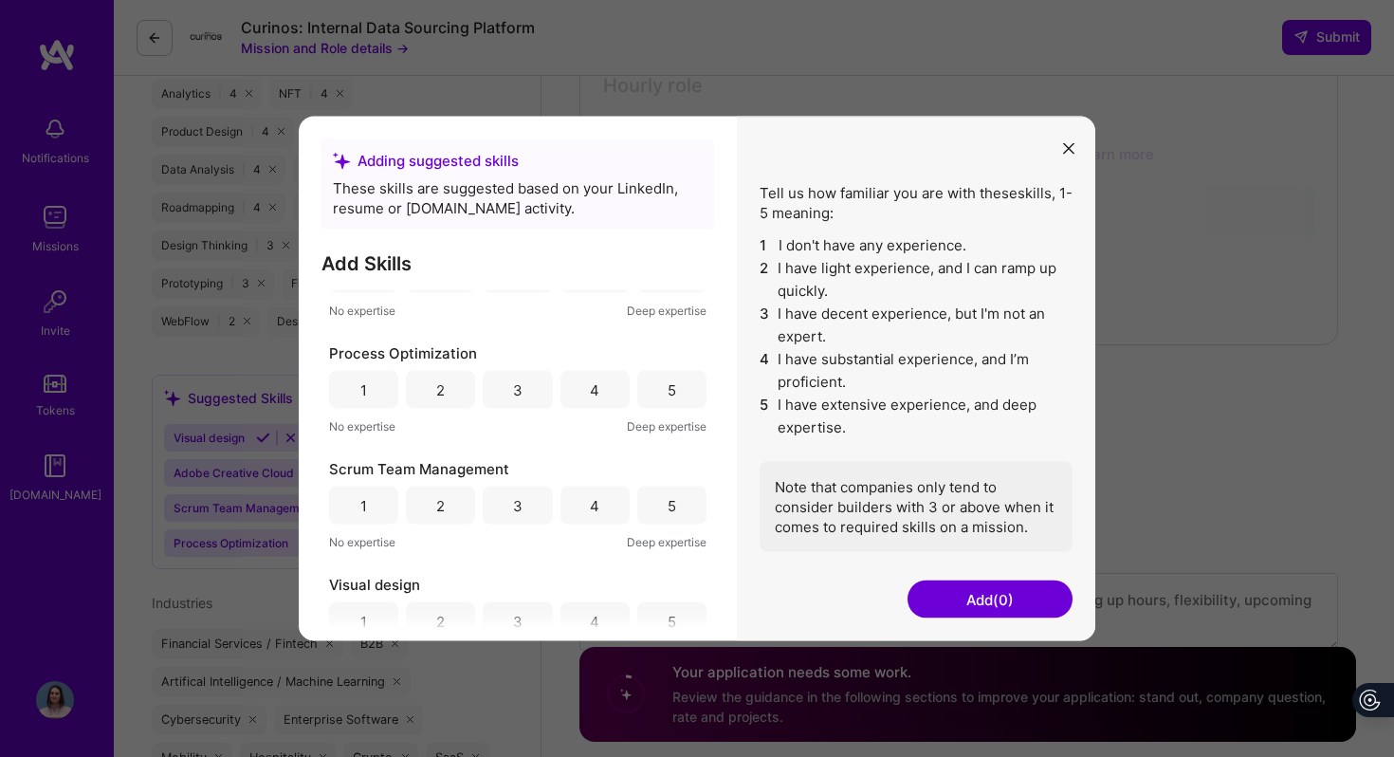
scroll to position [215, 0]
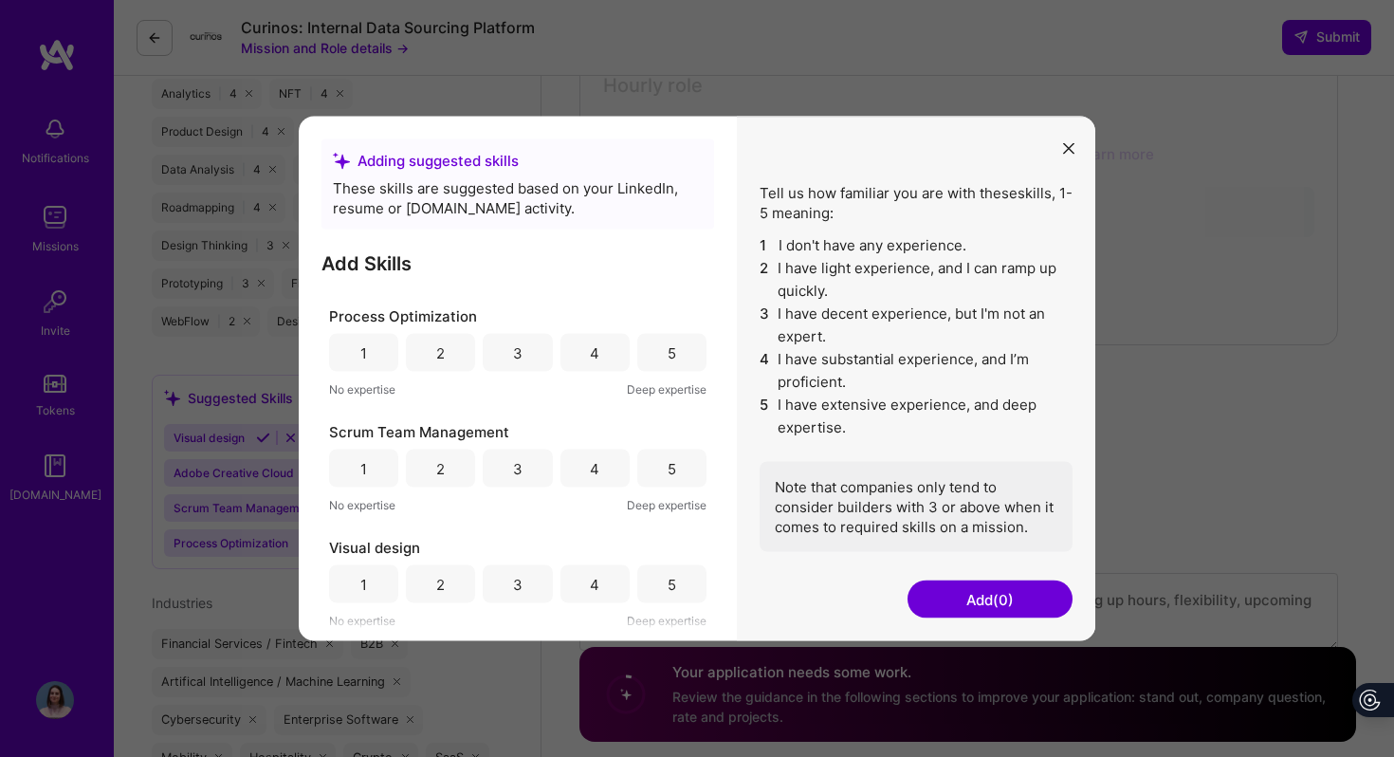
click at [668, 357] on div "5" at bounding box center [672, 352] width 9 height 20
click at [659, 459] on div "5" at bounding box center [671, 468] width 69 height 38
click at [530, 574] on div "3" at bounding box center [517, 584] width 69 height 38
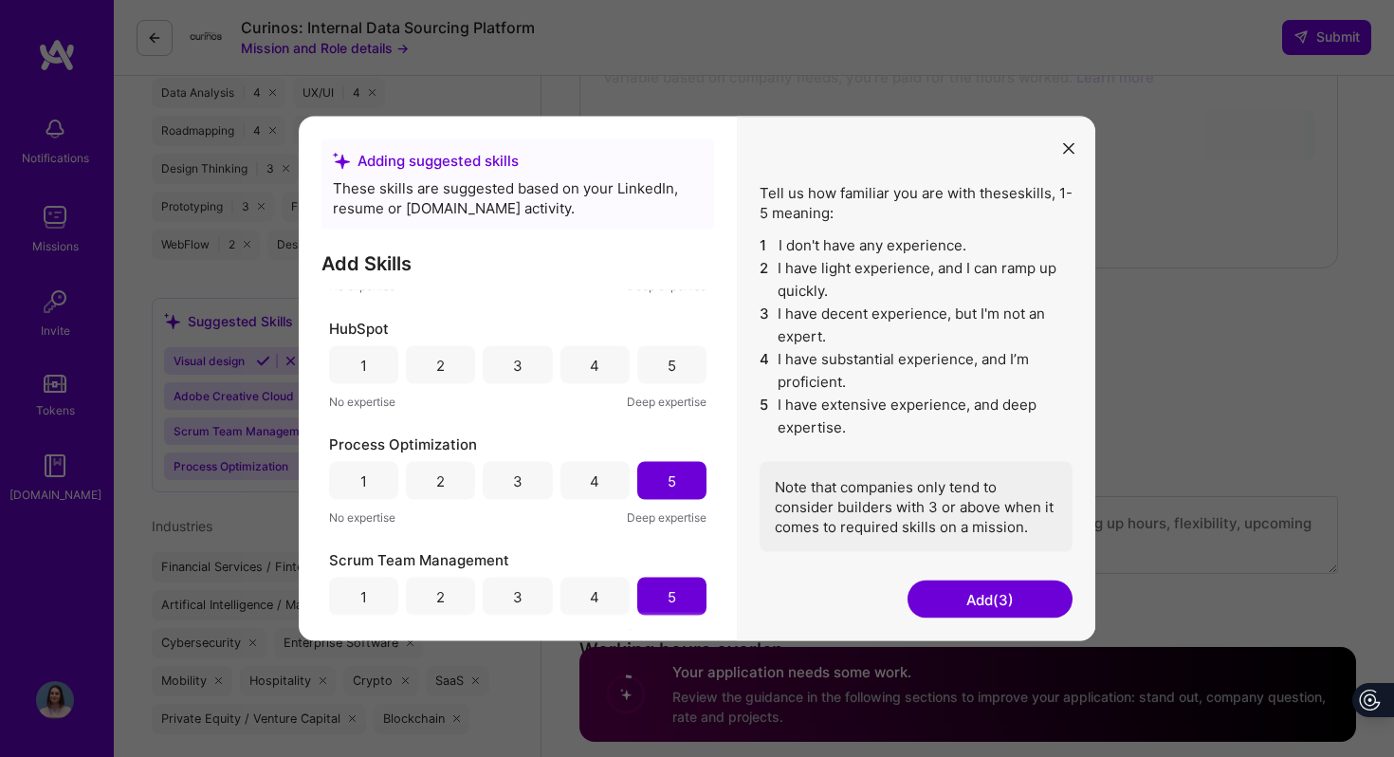
scroll to position [0, 0]
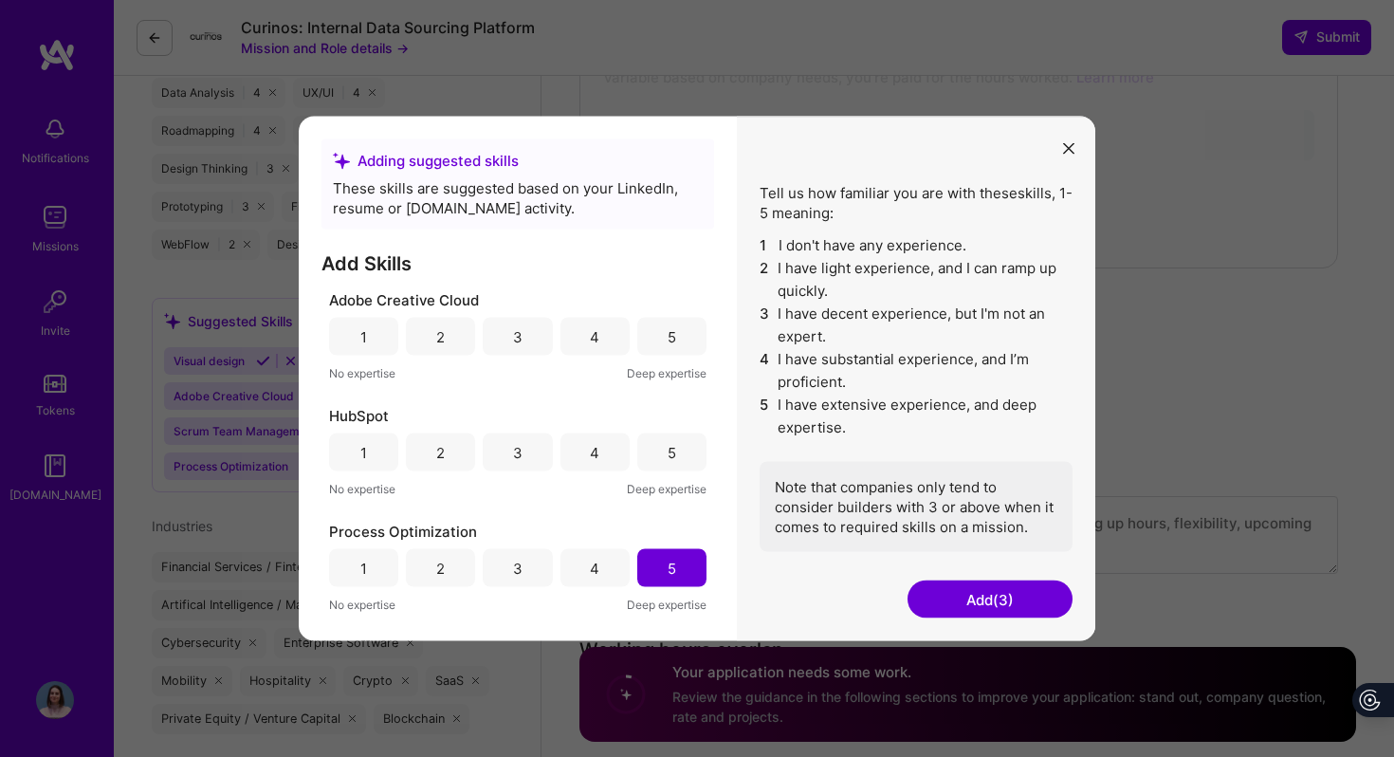
click at [381, 325] on div "1" at bounding box center [363, 337] width 69 height 38
click at [541, 455] on div "3" at bounding box center [517, 452] width 69 height 38
click at [575, 461] on div "4" at bounding box center [594, 452] width 69 height 38
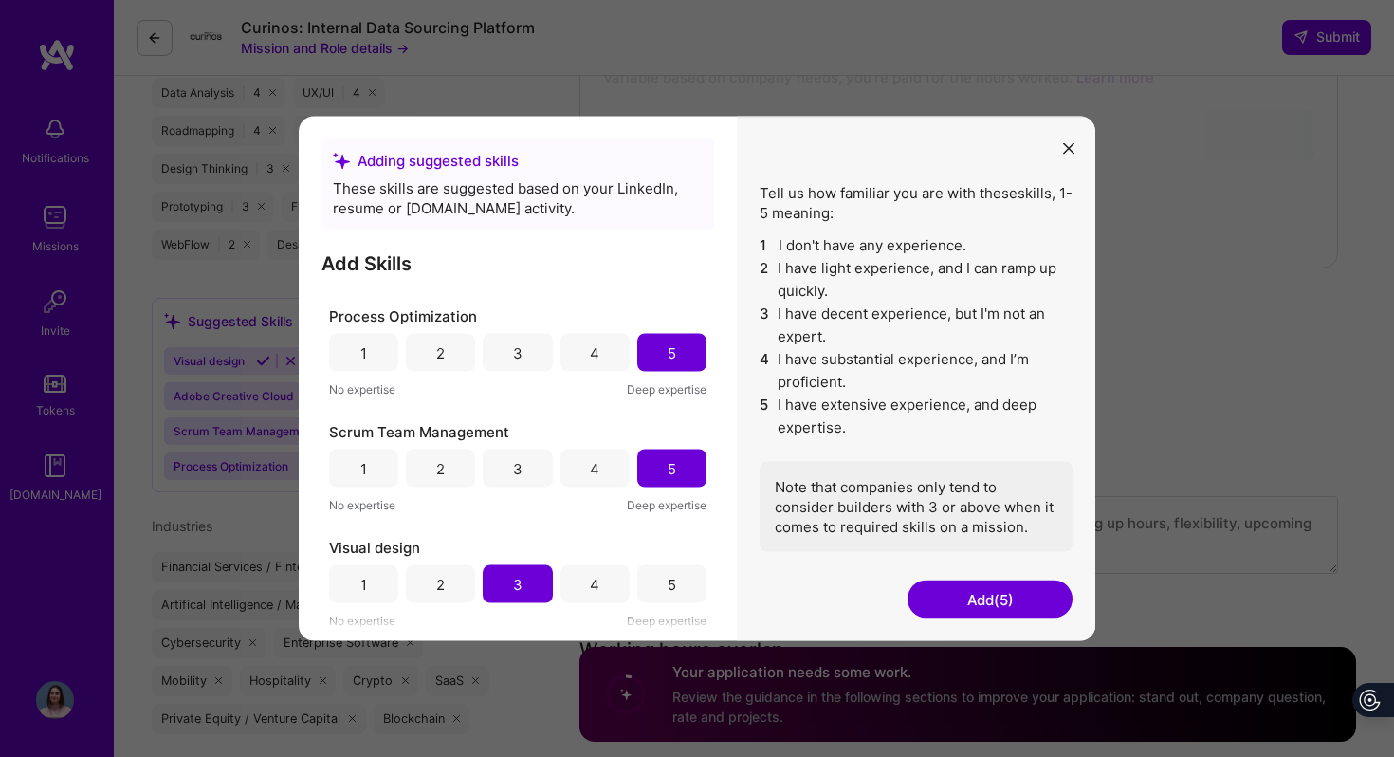
click at [1026, 598] on button "Add (5)" at bounding box center [989, 599] width 165 height 38
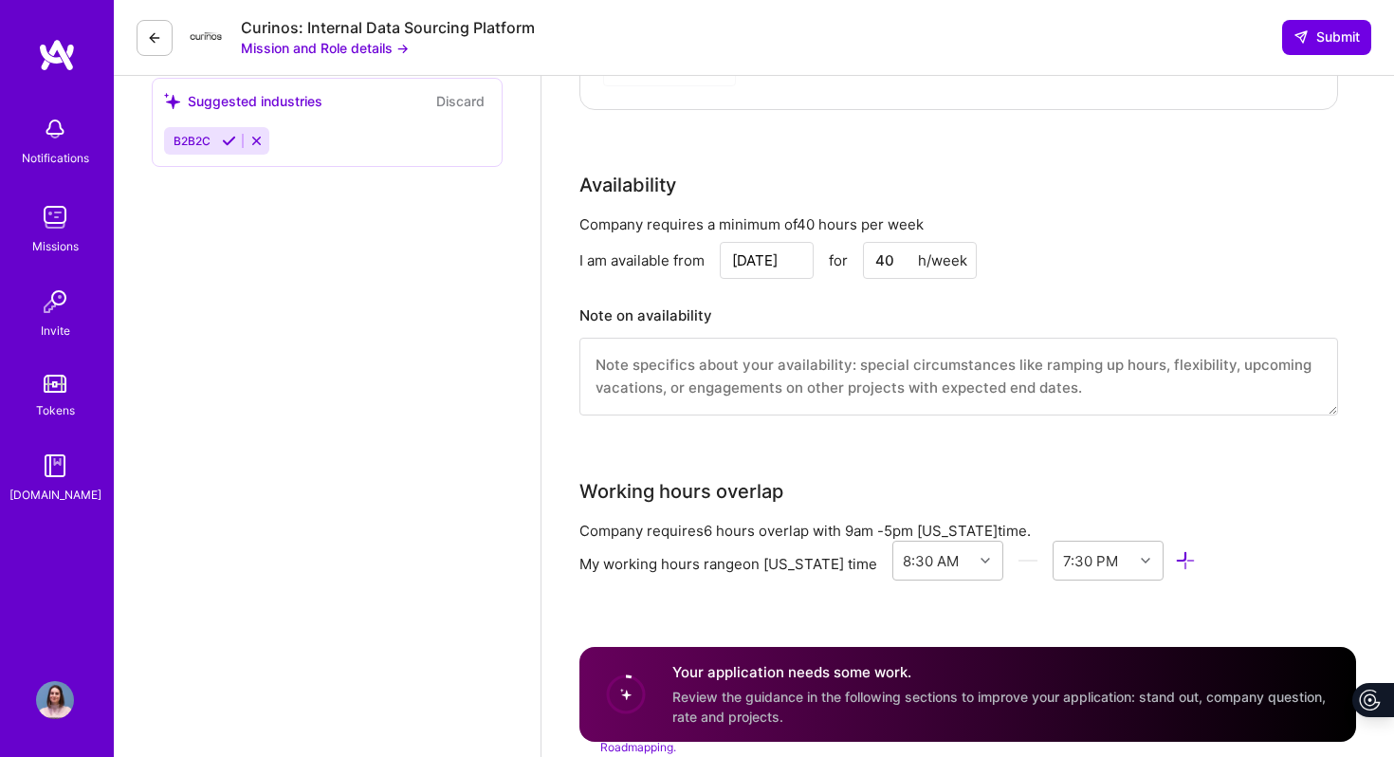
scroll to position [1183, 0]
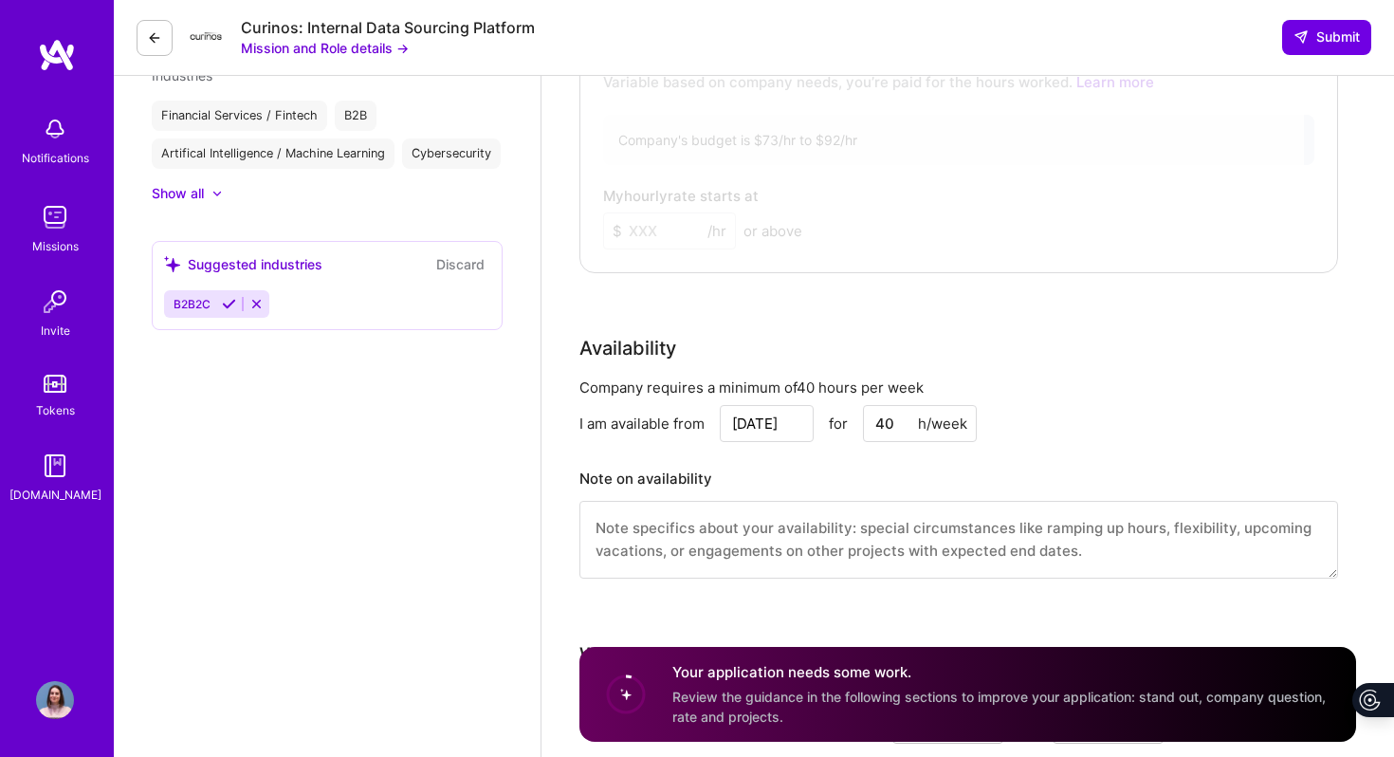
click at [207, 299] on span "B2B2C" at bounding box center [192, 304] width 37 height 14
click at [226, 306] on icon at bounding box center [229, 304] width 14 height 14
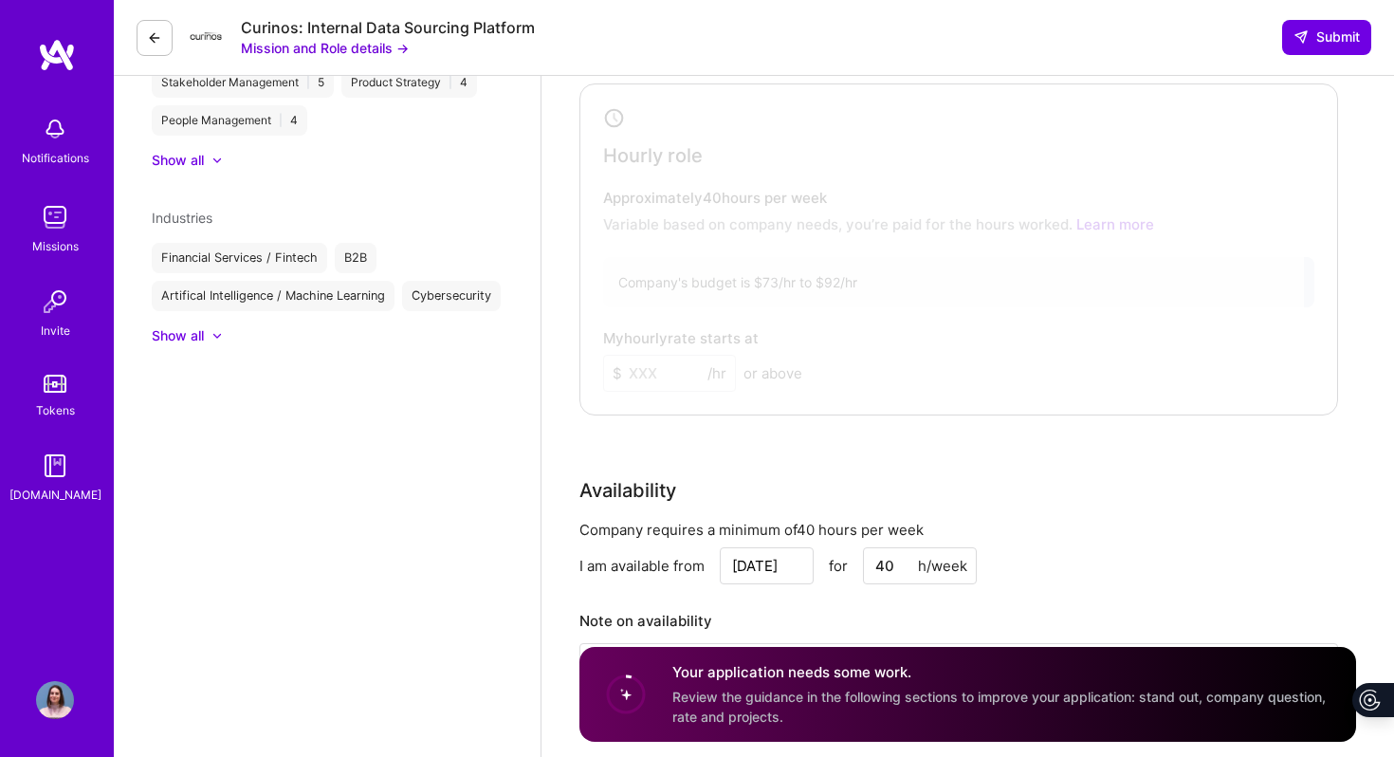
scroll to position [1048, 0]
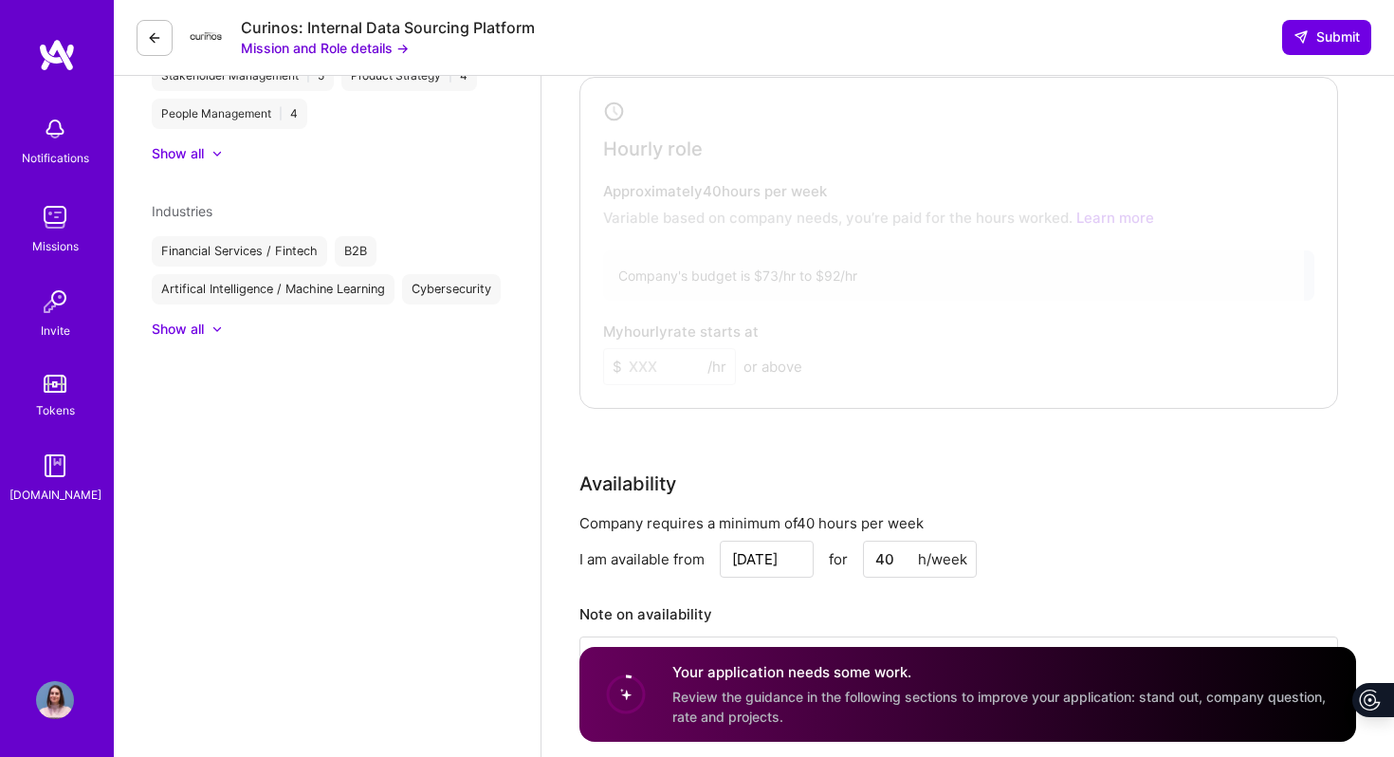
click at [695, 263] on div at bounding box center [944, 238] width 719 height 313
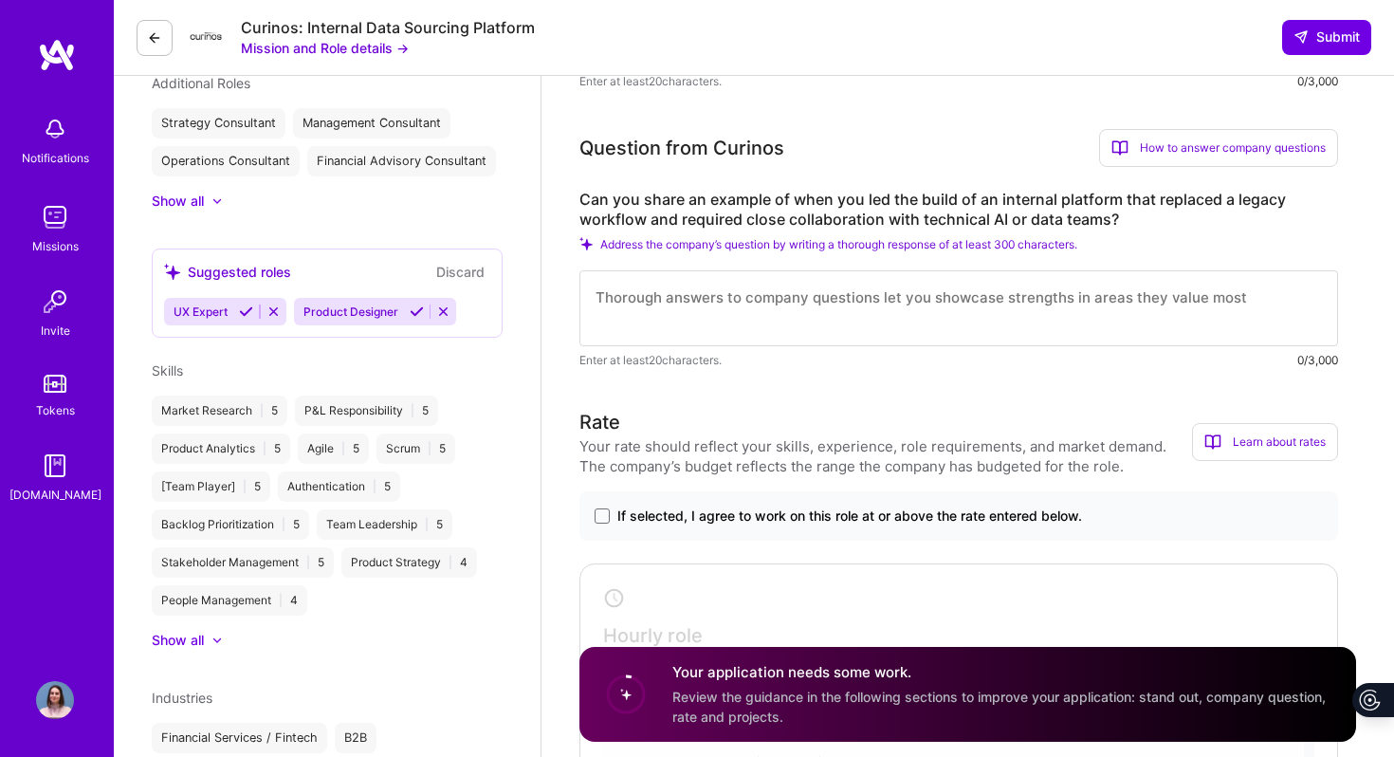
scroll to position [558, 0]
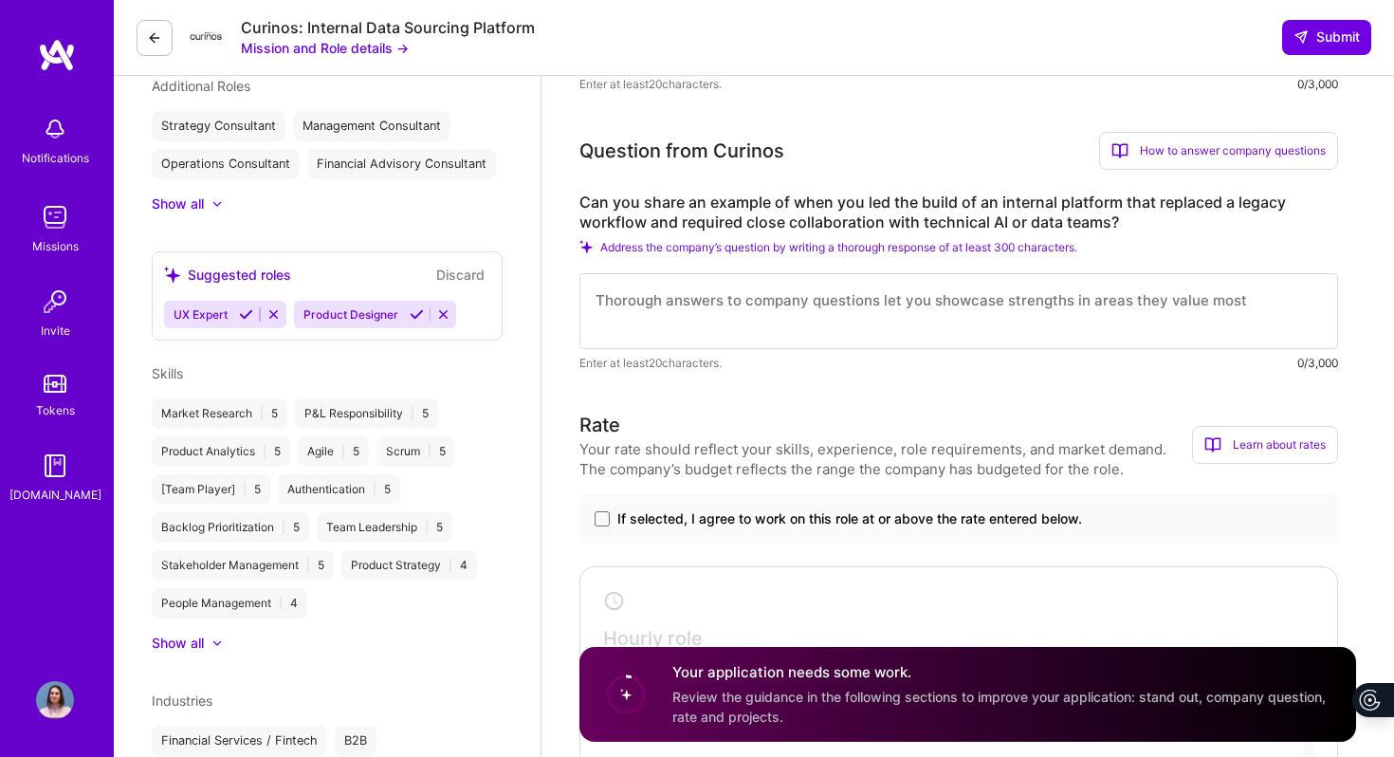
click at [783, 513] on span "If selected, I agree to work on this role at or above the rate entered below." at bounding box center [849, 518] width 465 height 19
click at [0, 0] on input "If selected, I agree to work on this role at or above the rate entered below." at bounding box center [0, 0] width 0 height 0
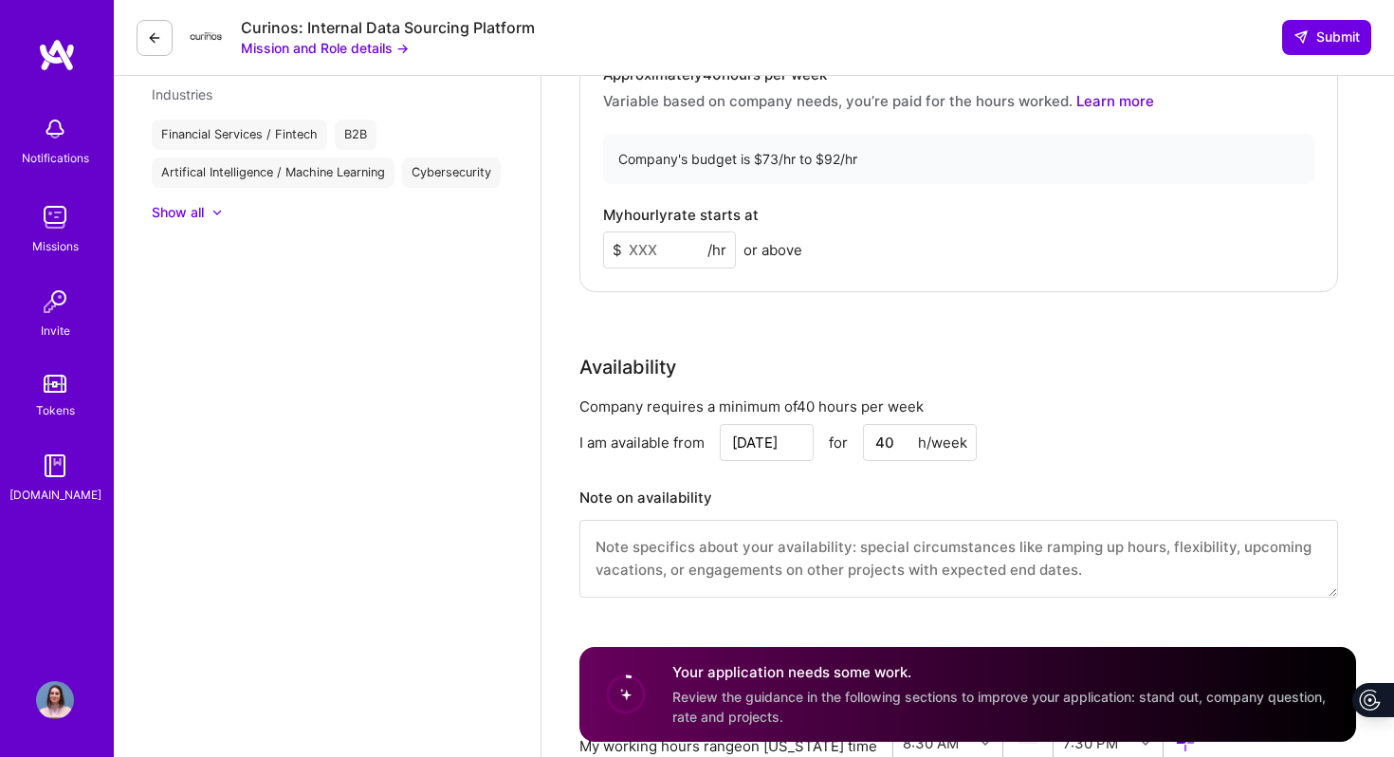
scroll to position [1165, 0]
click at [879, 450] on input "40" at bounding box center [920, 441] width 114 height 37
click at [1000, 437] on div "I am available from Oct 7 for 40 h/week" at bounding box center [958, 441] width 759 height 37
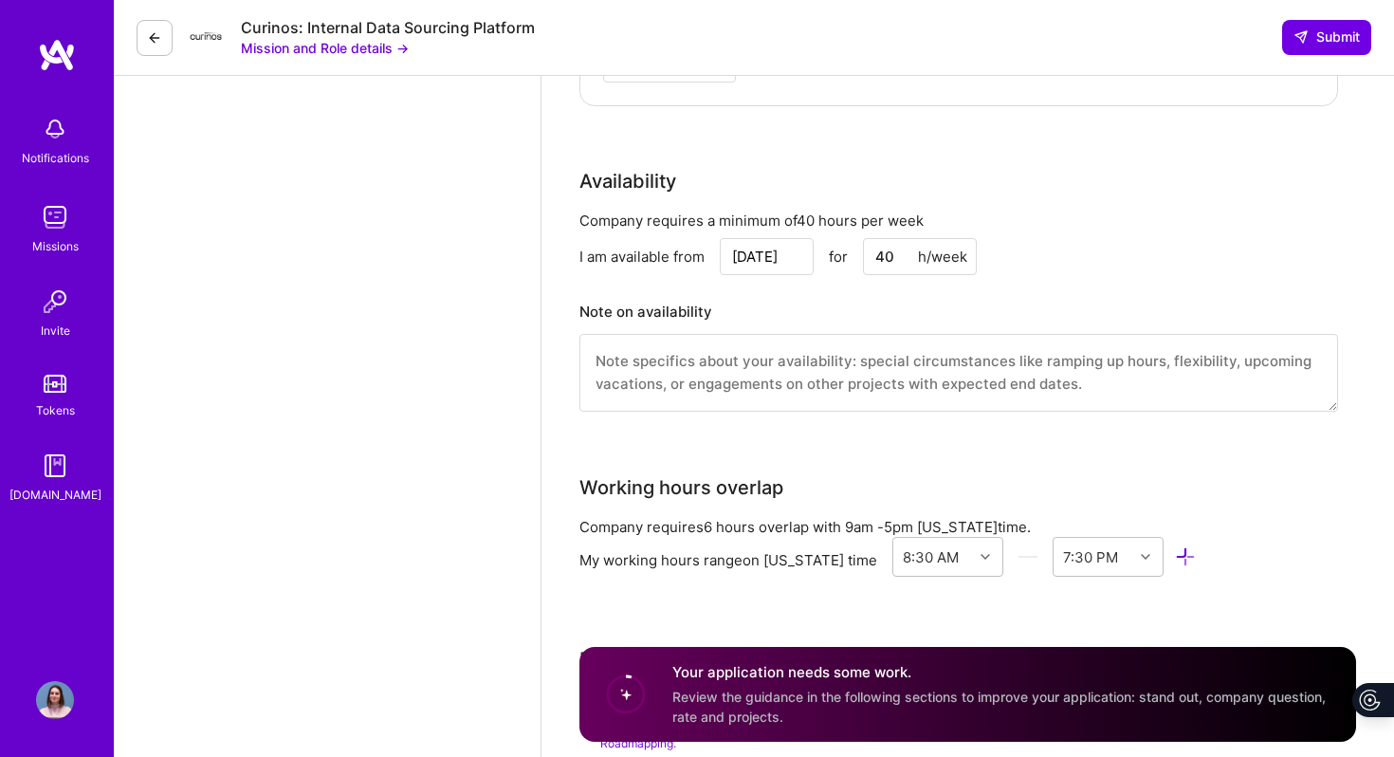
scroll to position [1373, 0]
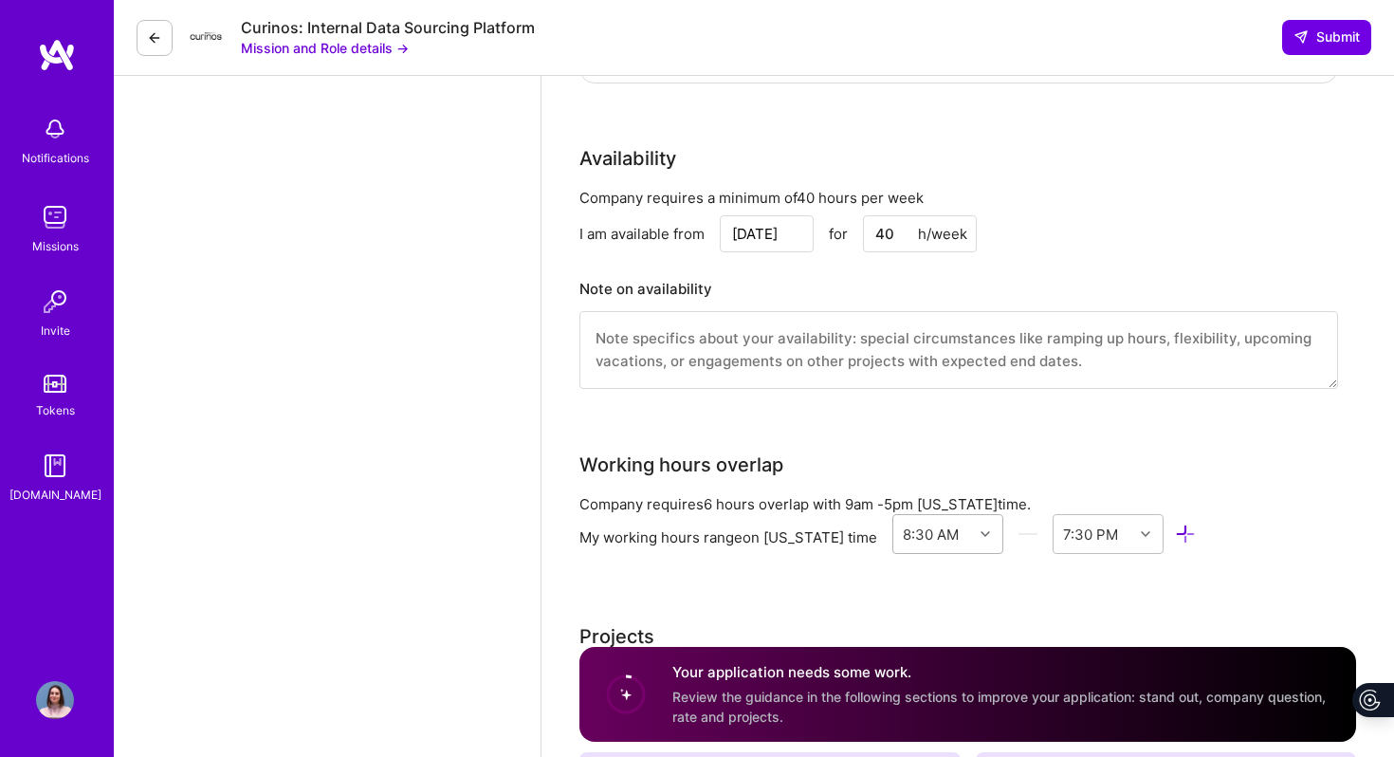
click at [967, 537] on div "8:30 AM" at bounding box center [947, 534] width 111 height 40
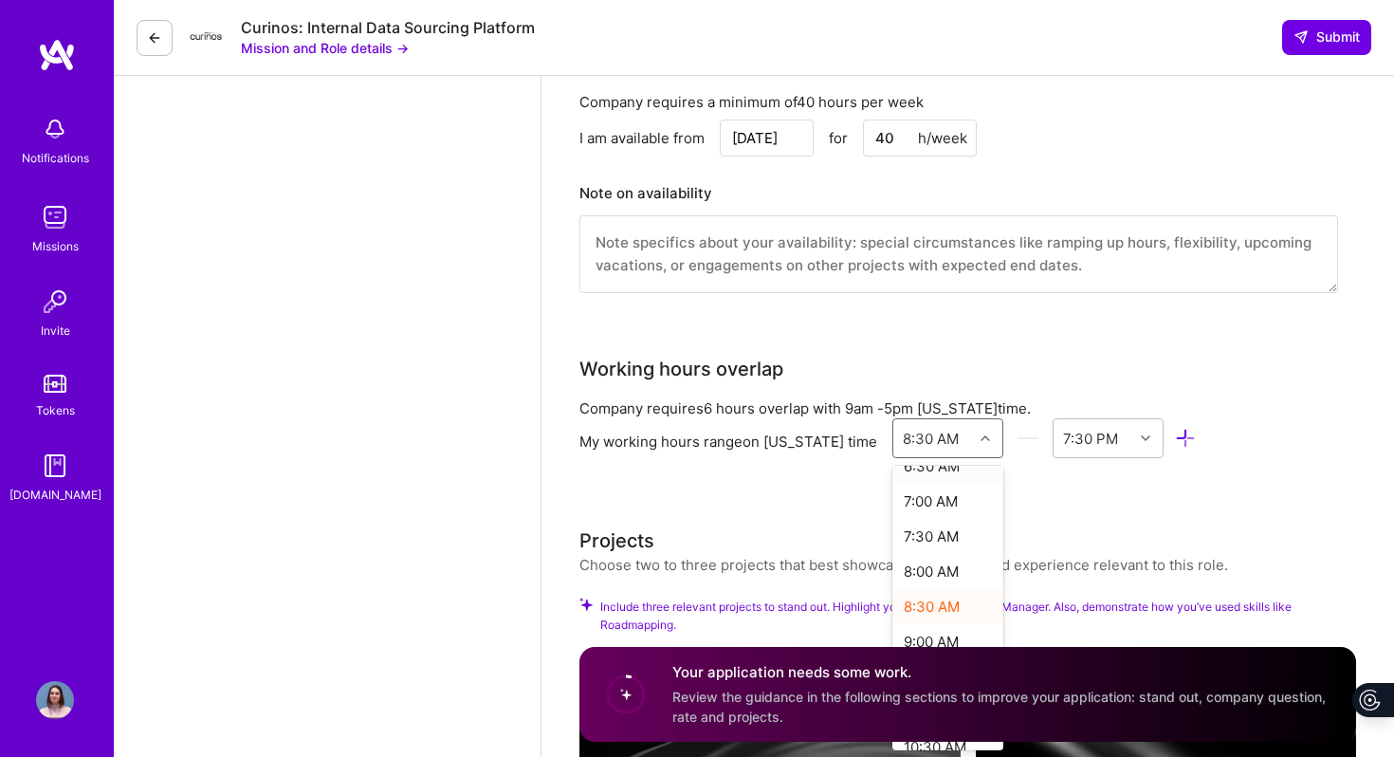
scroll to position [497, 0]
click at [913, 616] on div "9:00 AM" at bounding box center [947, 621] width 111 height 35
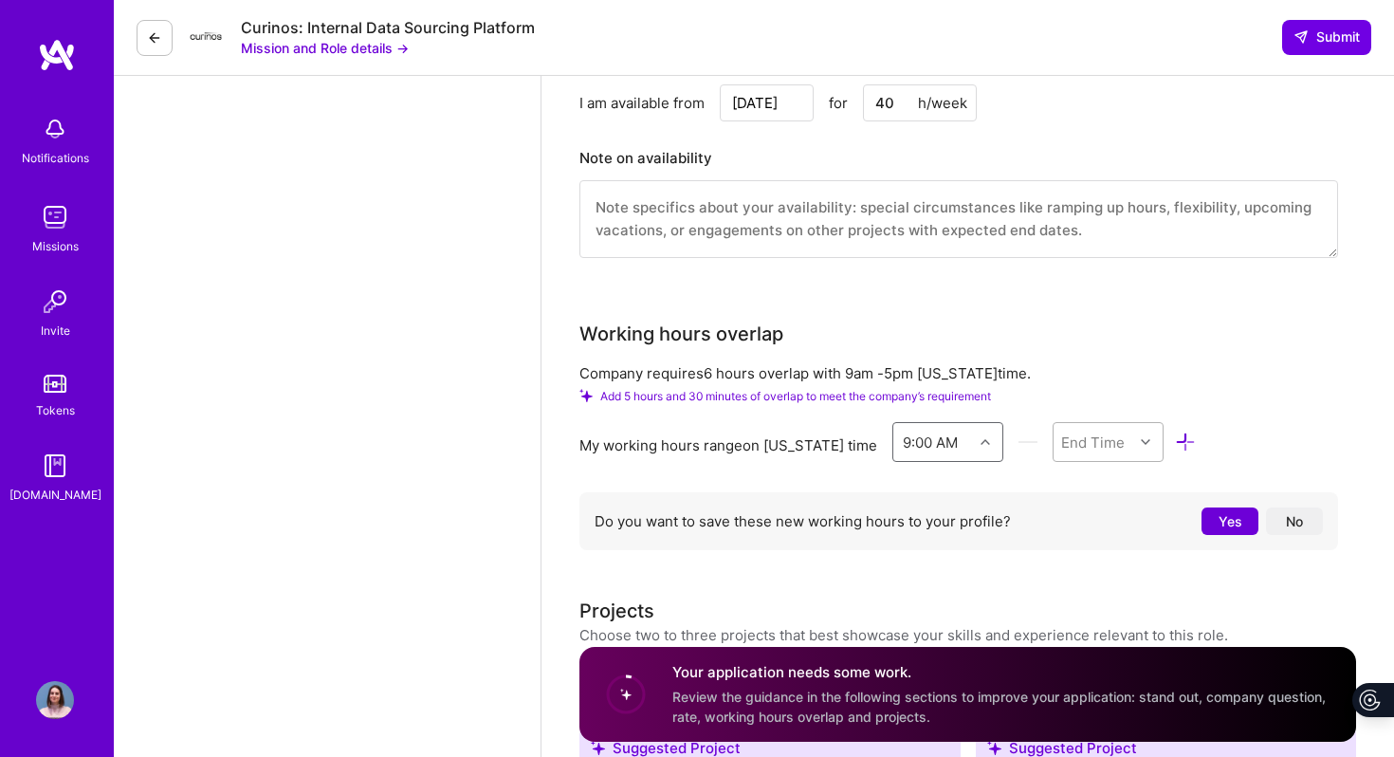
click at [1083, 462] on div "End Time" at bounding box center [1108, 442] width 111 height 40
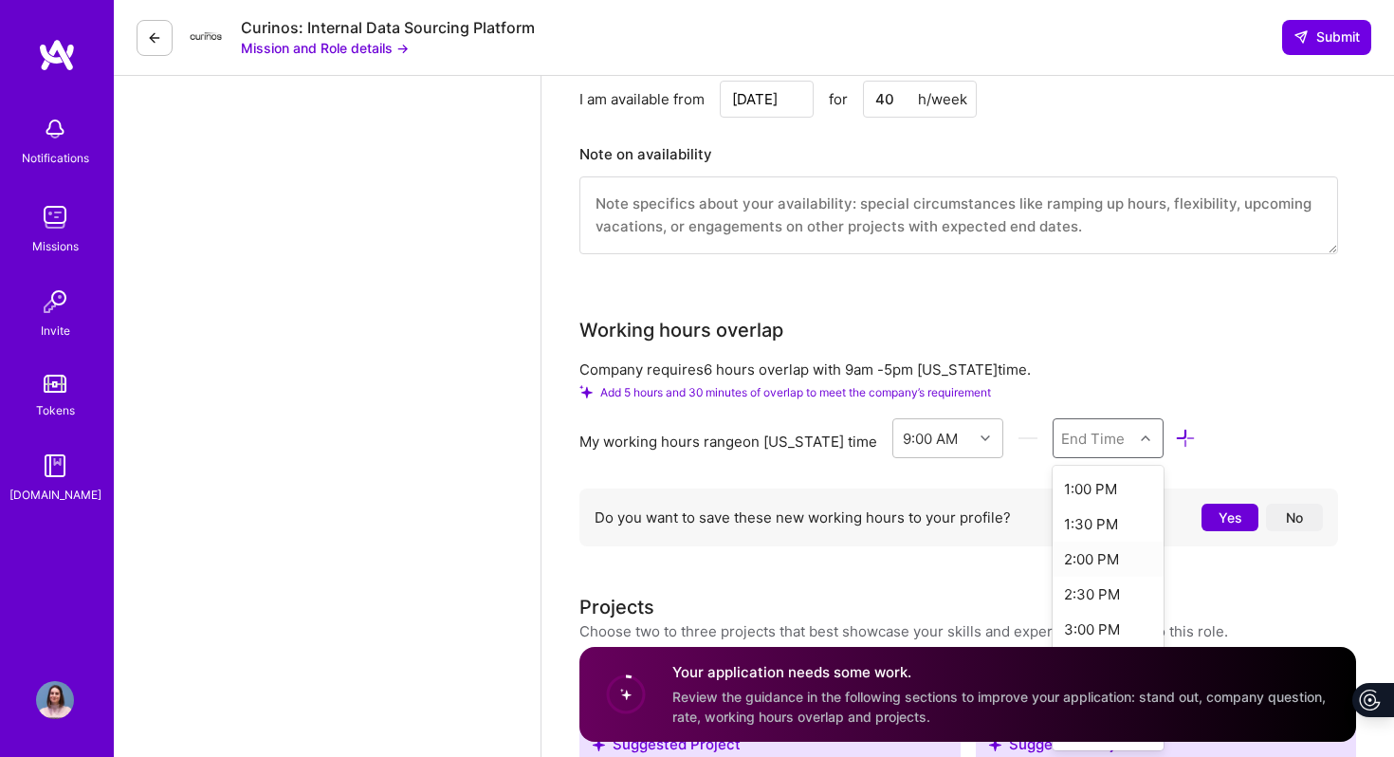
scroll to position [453, 0]
click at [1108, 591] on div "5:00 PM" at bounding box center [1108, 594] width 111 height 35
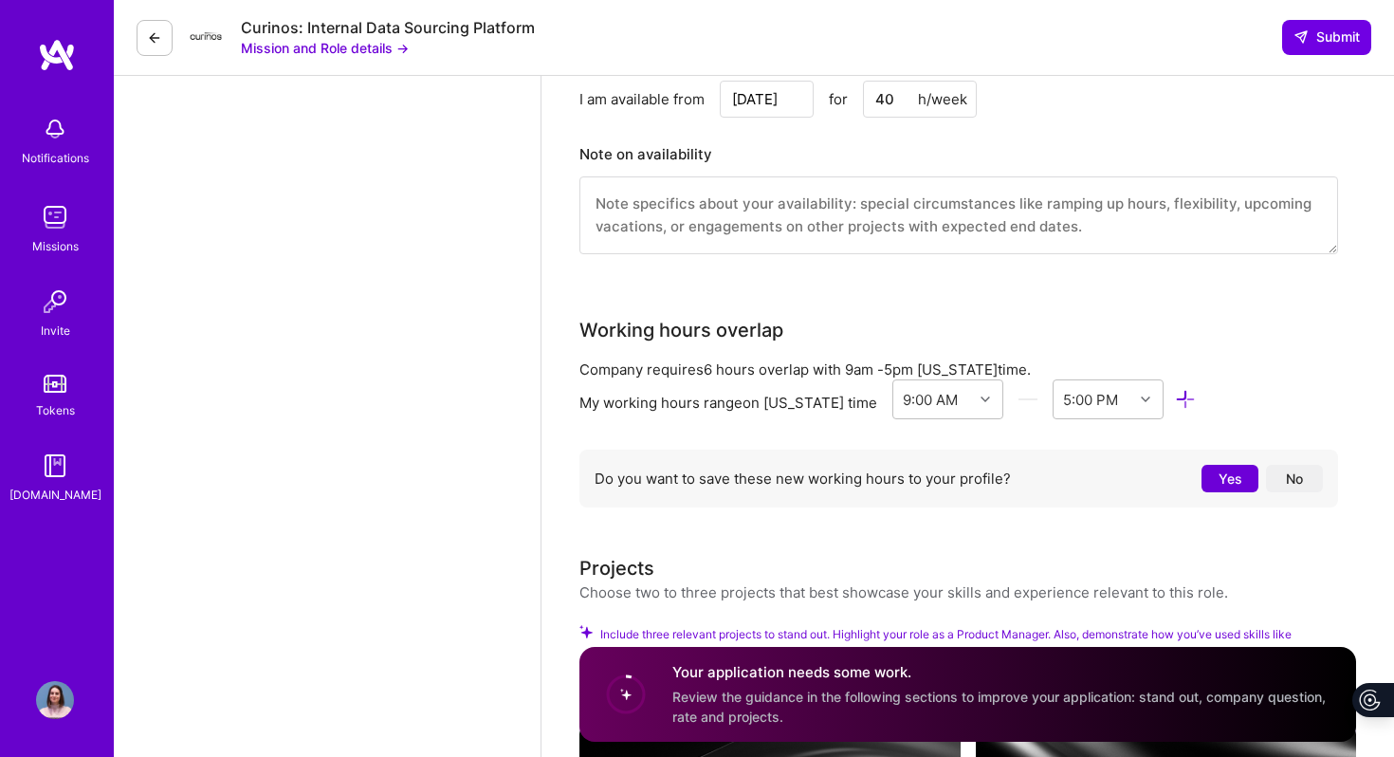
click at [955, 491] on div "Do you want to save these new working hours to your profile? Yes No" at bounding box center [958, 478] width 759 height 58
click at [1221, 467] on button "Yes" at bounding box center [1229, 478] width 57 height 27
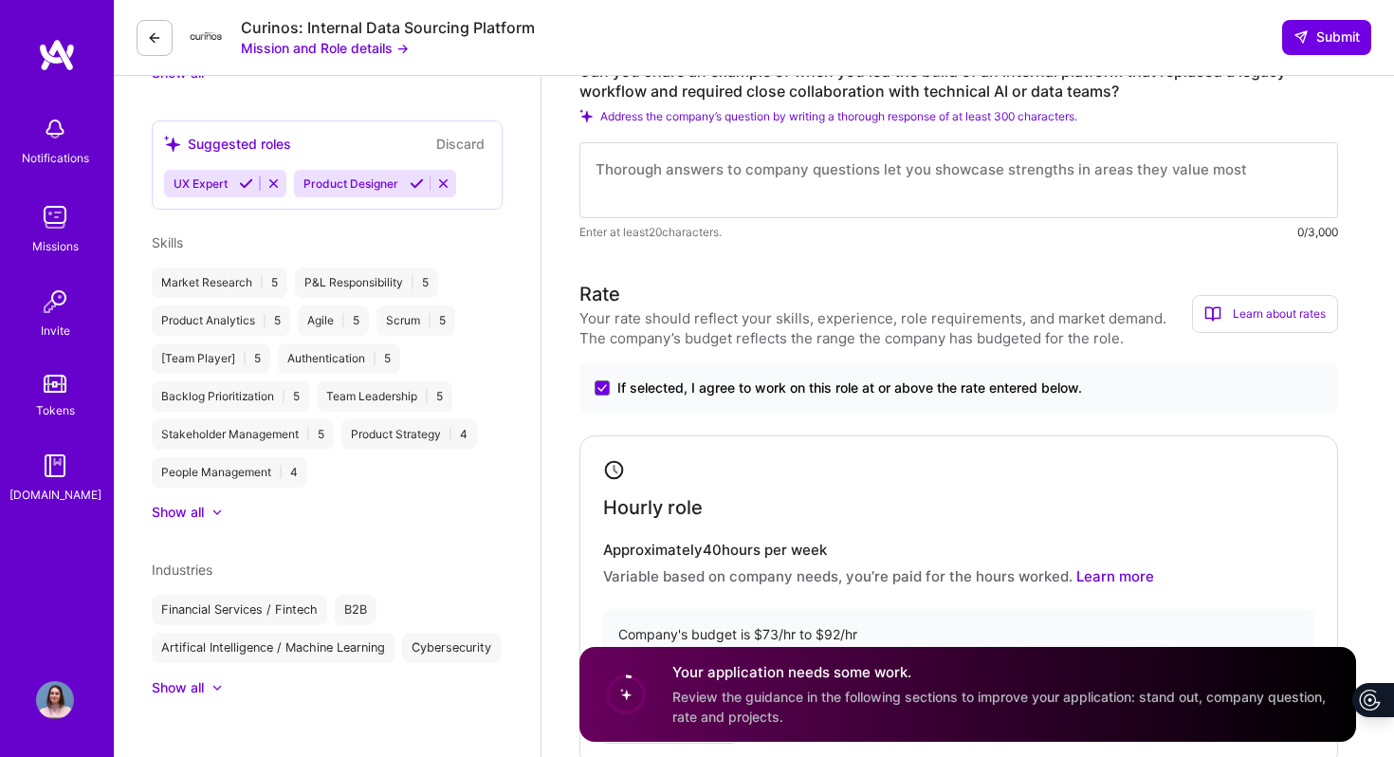
scroll to position [686, 0]
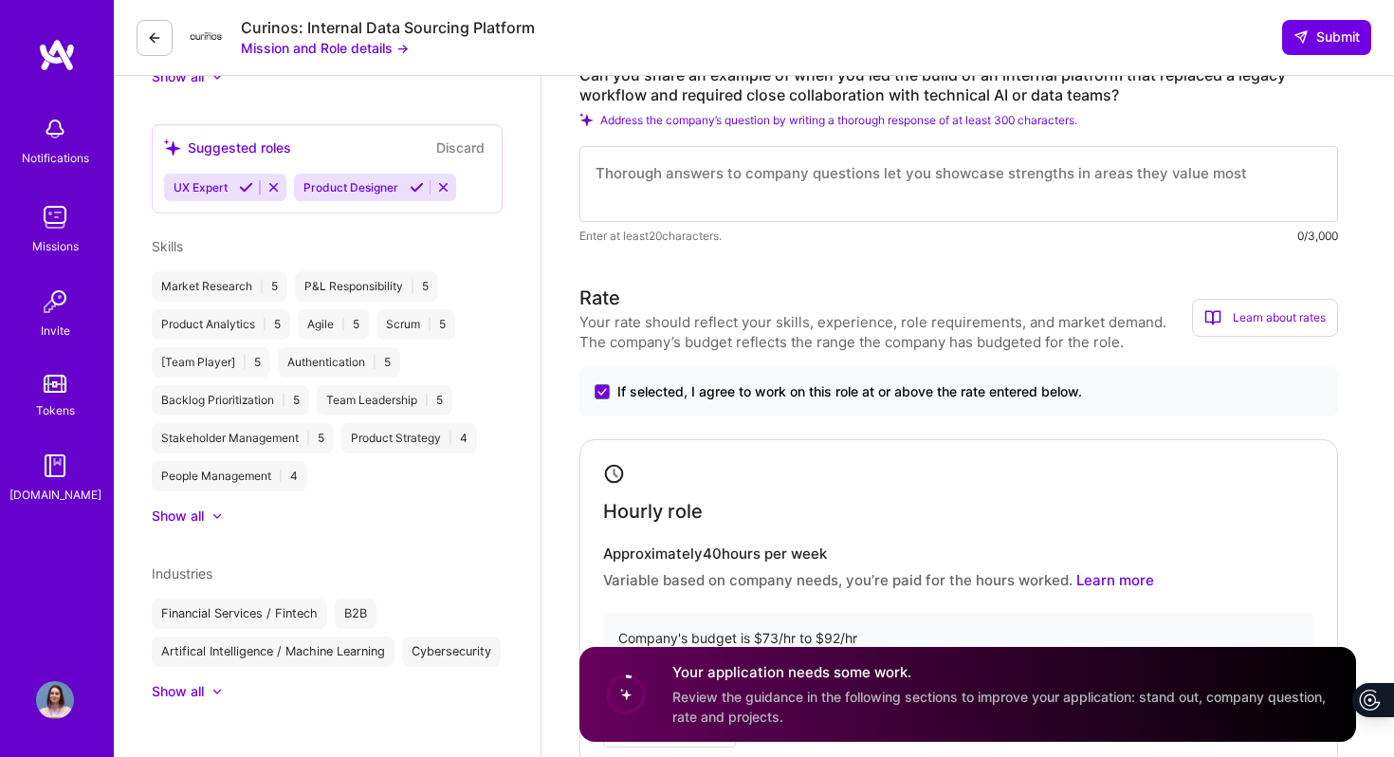
click at [733, 216] on textarea at bounding box center [958, 184] width 759 height 76
